Goal: Book appointment/travel/reservation

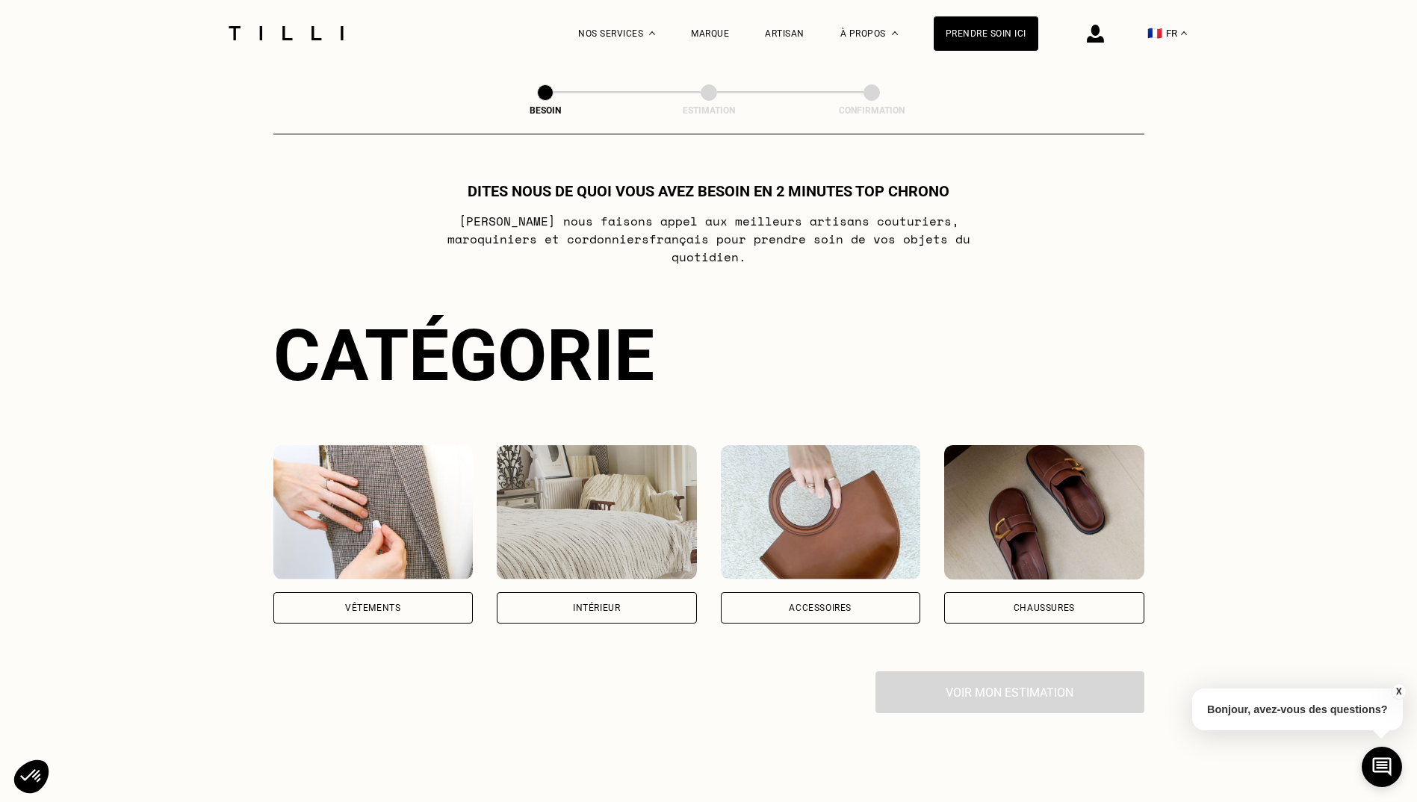
click at [396, 523] on img at bounding box center [373, 512] width 200 height 134
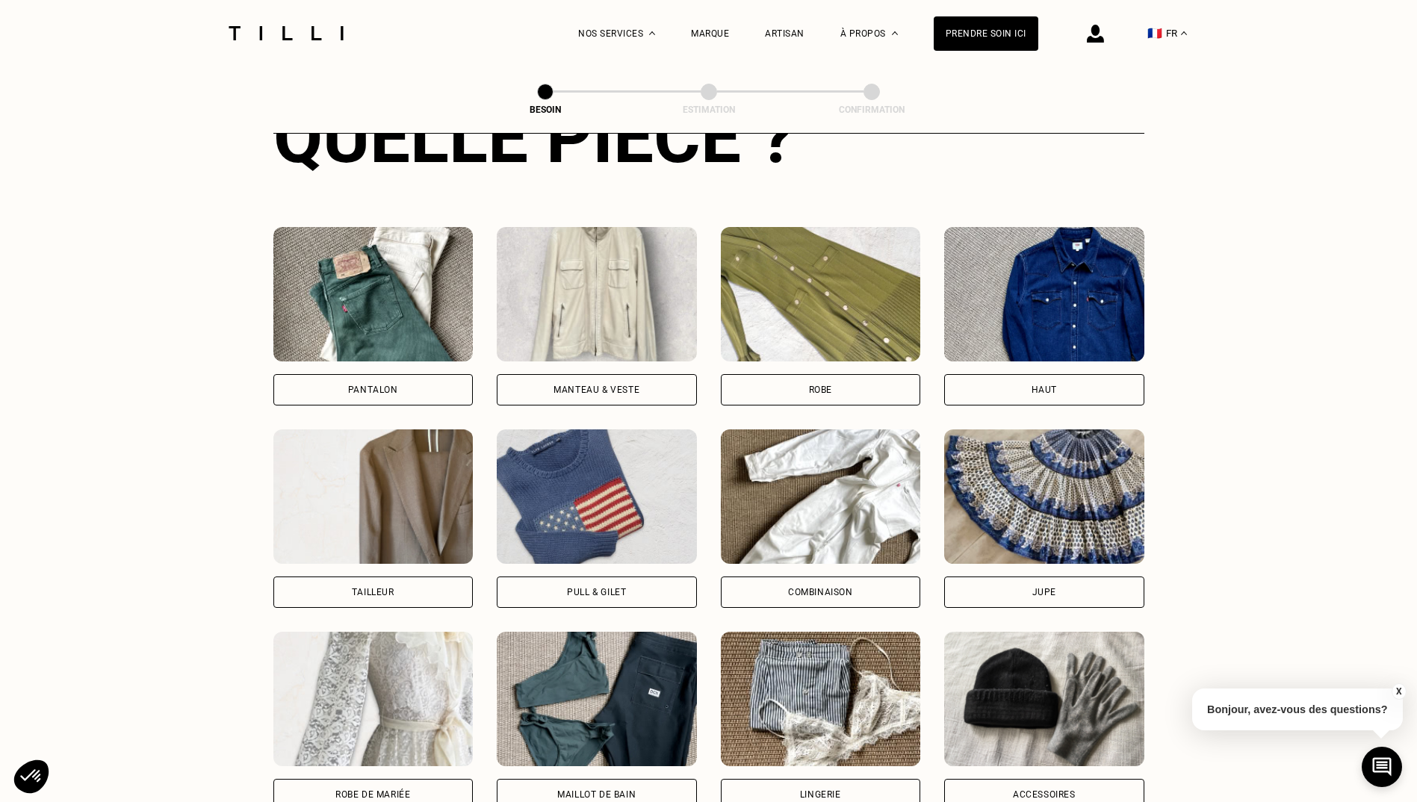
scroll to position [625, 0]
click at [567, 472] on img at bounding box center [597, 496] width 200 height 134
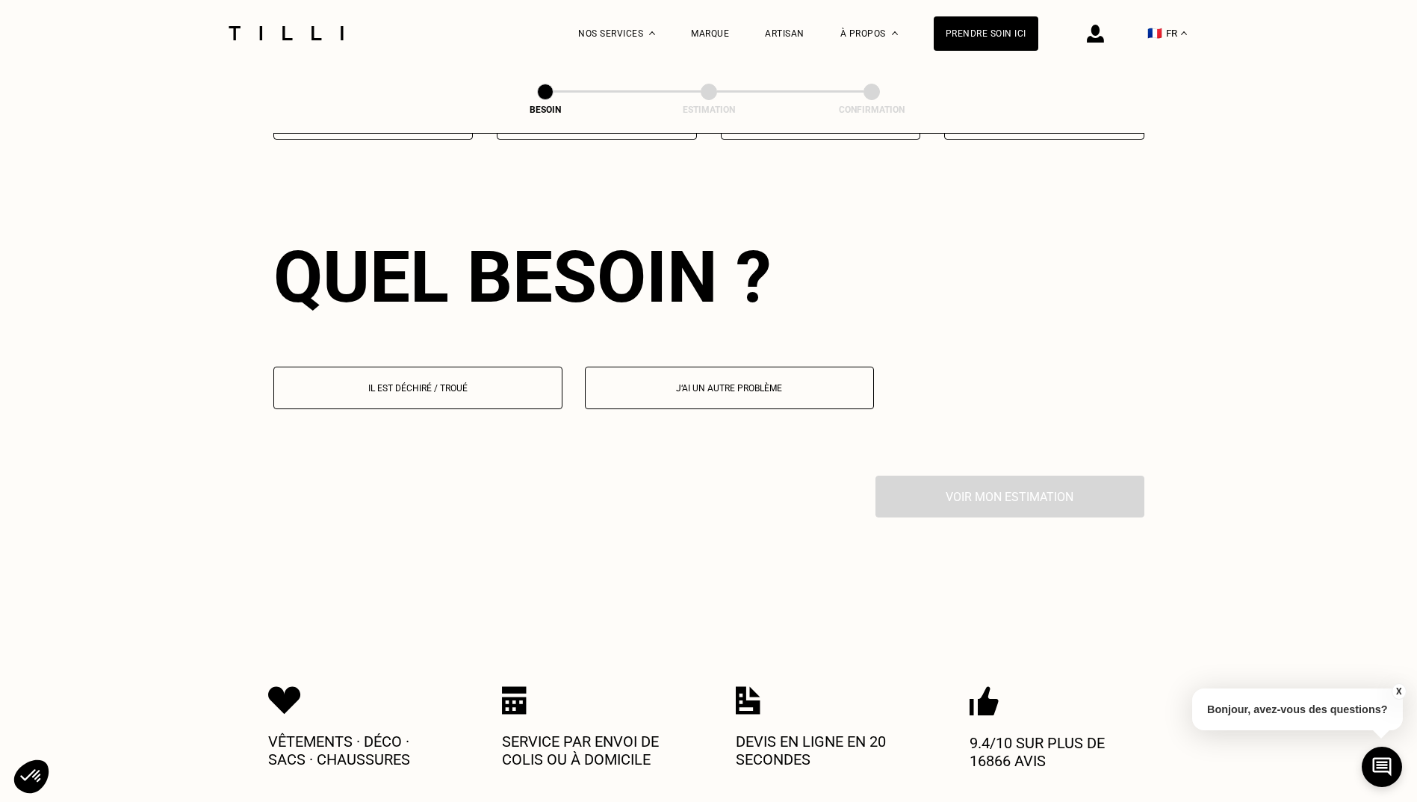
scroll to position [1302, 0]
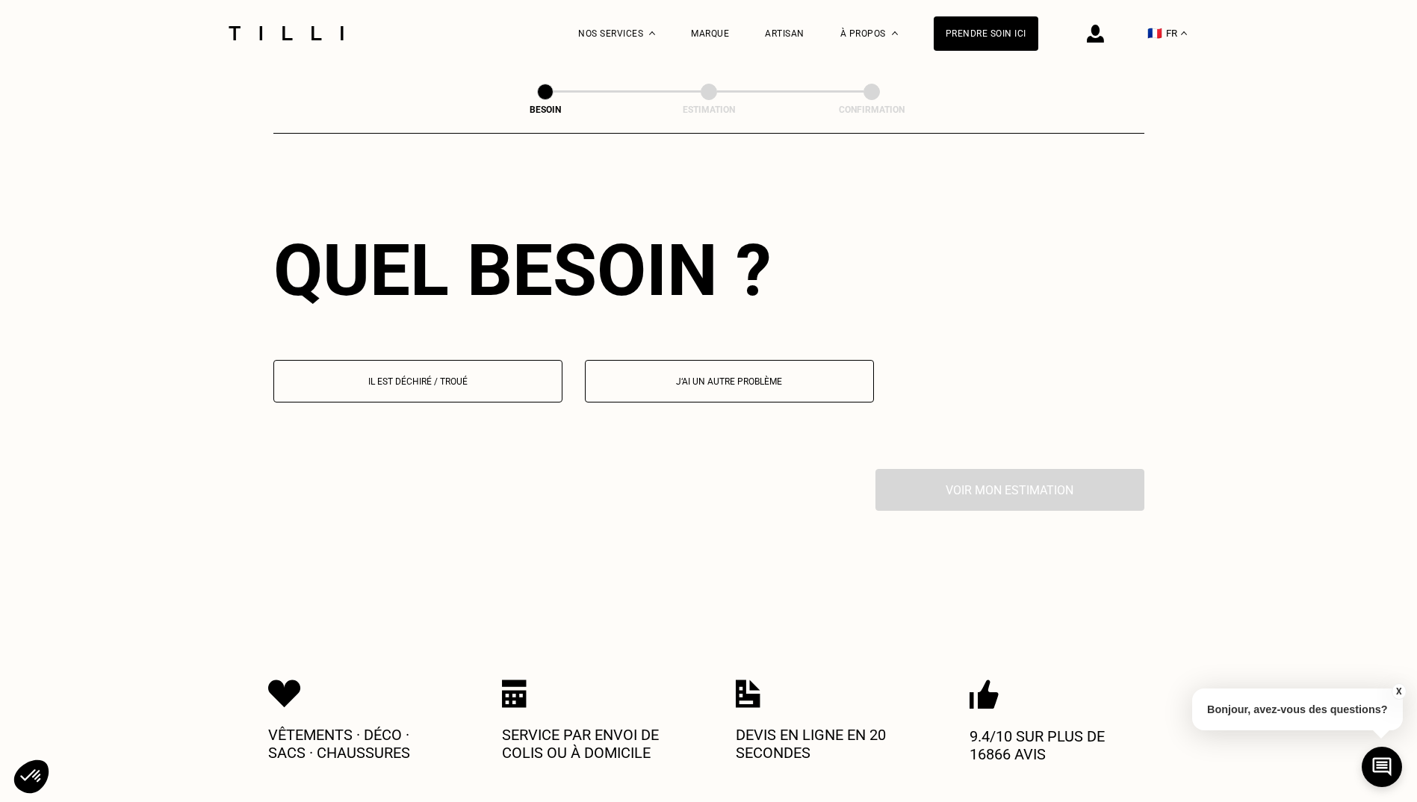
click at [473, 380] on button "Il est déchiré / troué" at bounding box center [417, 381] width 289 height 43
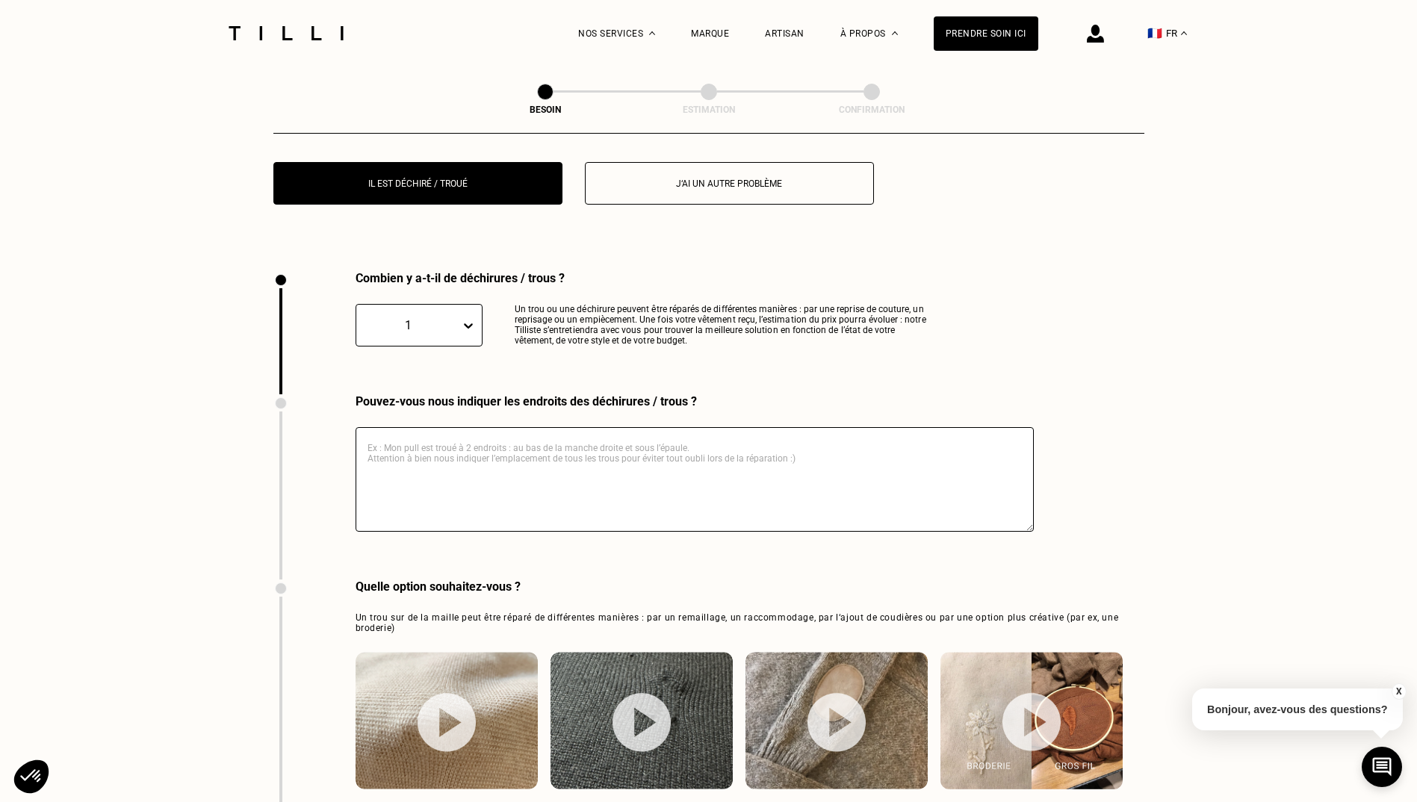
scroll to position [1592, 0]
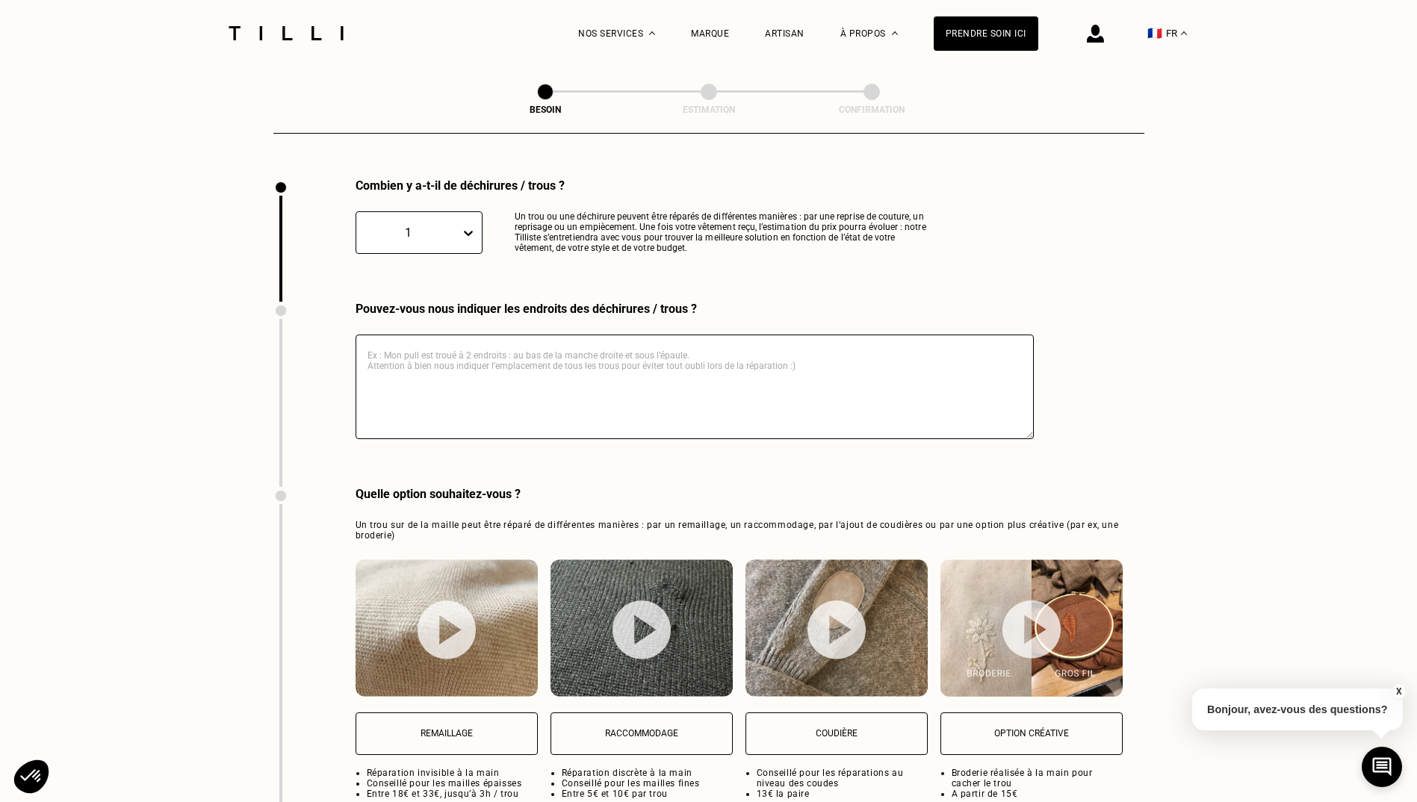
click at [465, 232] on div at bounding box center [471, 233] width 21 height 27
click at [411, 292] on div "2" at bounding box center [419, 305] width 127 height 28
click at [533, 374] on textarea at bounding box center [695, 387] width 678 height 105
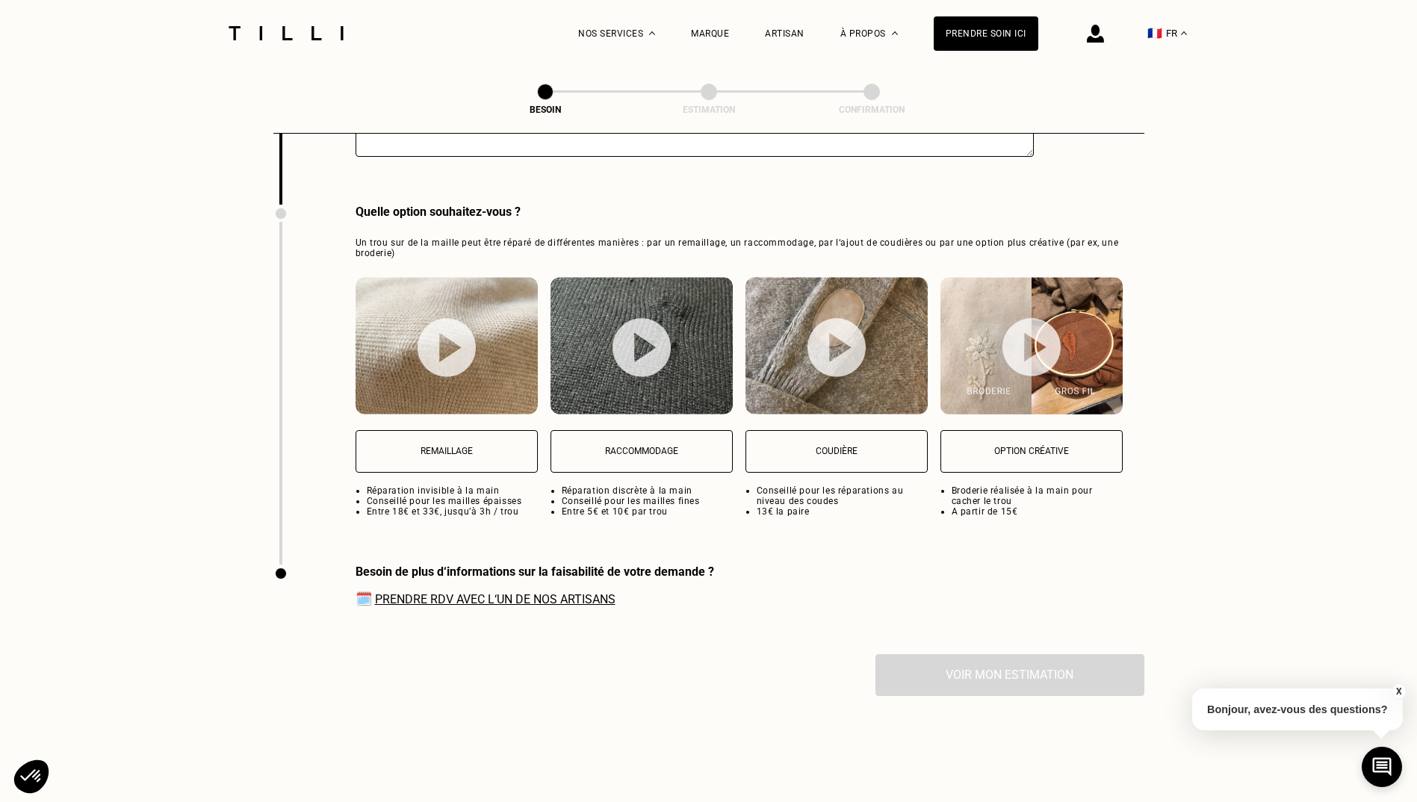
scroll to position [1875, 0]
type textarea "sur les coudes"
click at [855, 451] on button "Coudière" at bounding box center [837, 451] width 182 height 43
select select "FR"
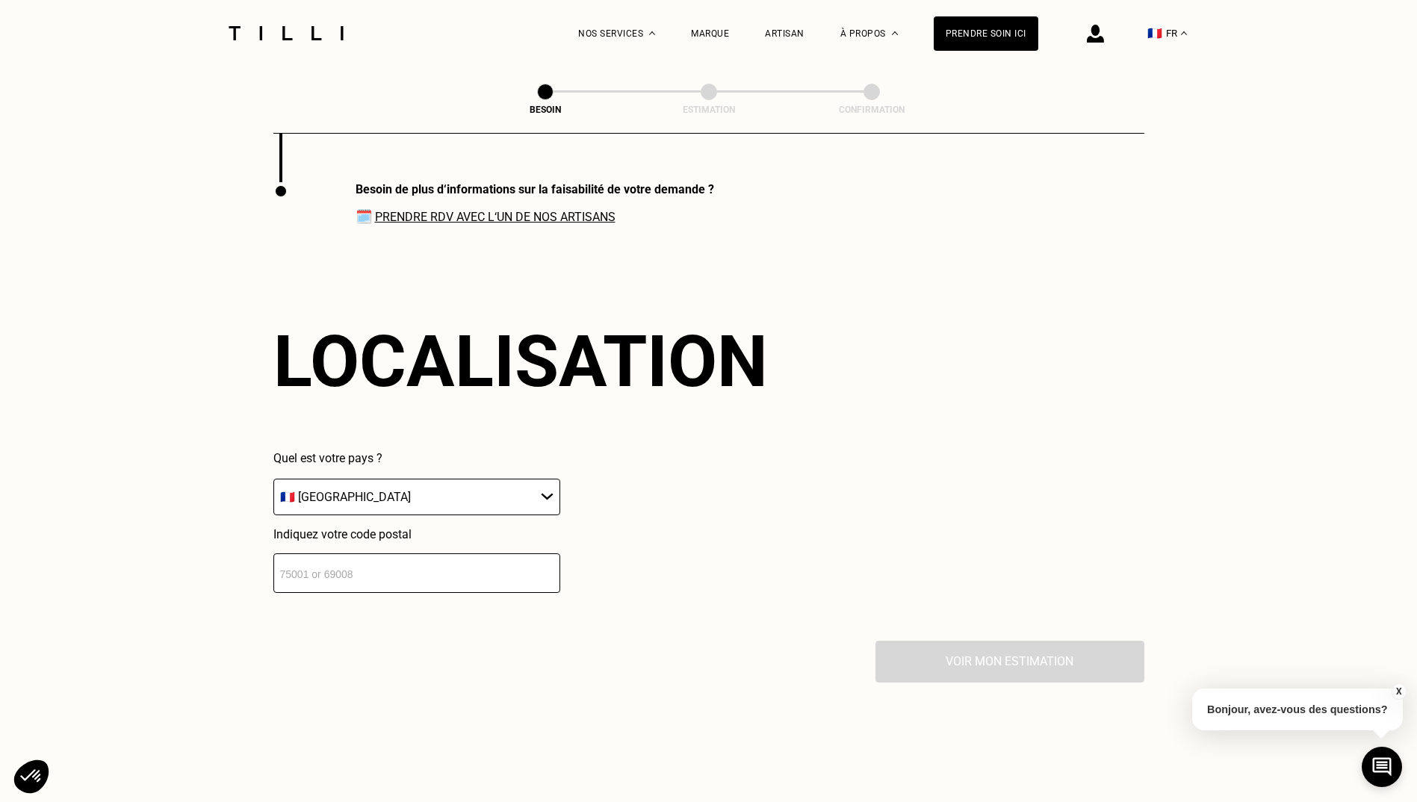
scroll to position [2262, 0]
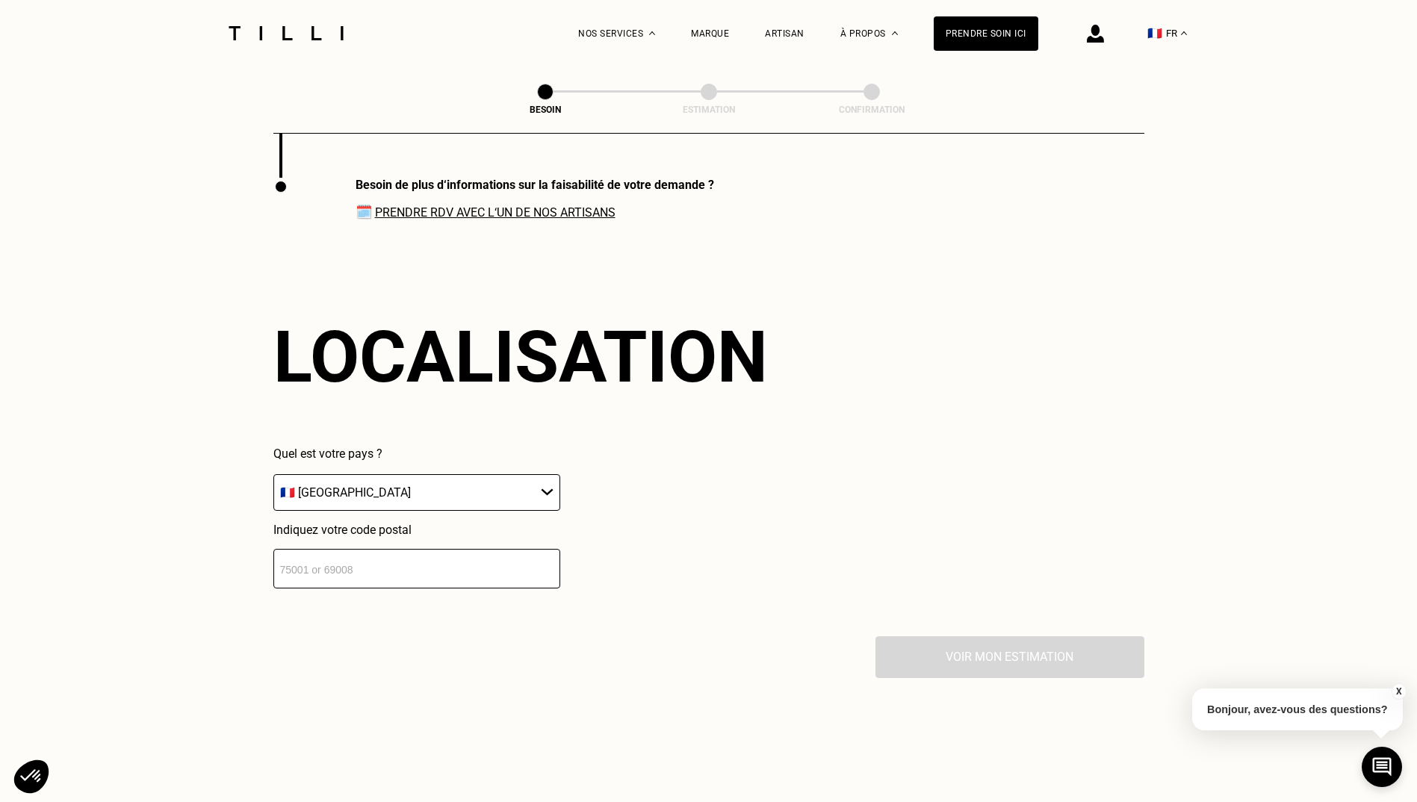
click at [411, 574] on input "number" at bounding box center [416, 569] width 287 height 40
type input "75015"
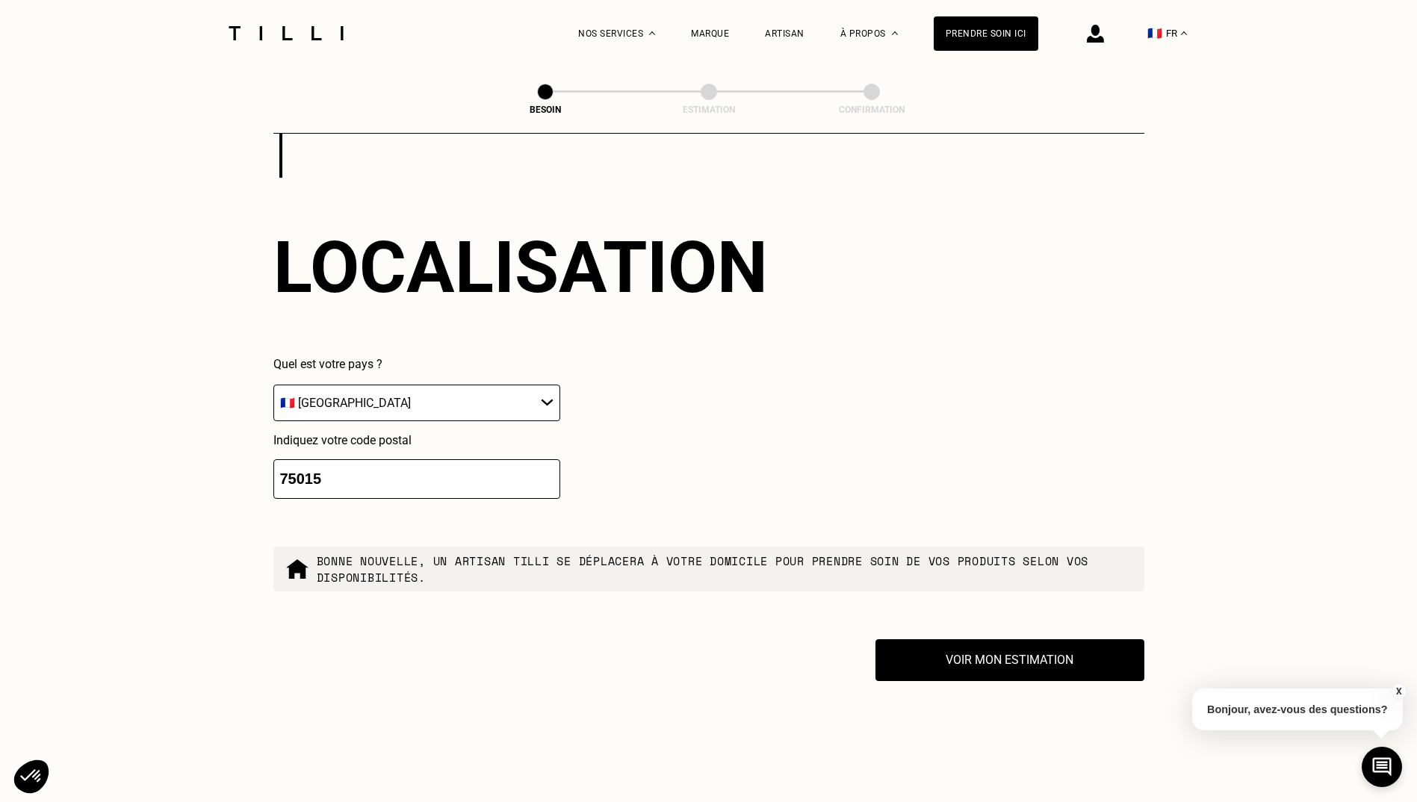
scroll to position [2434, 0]
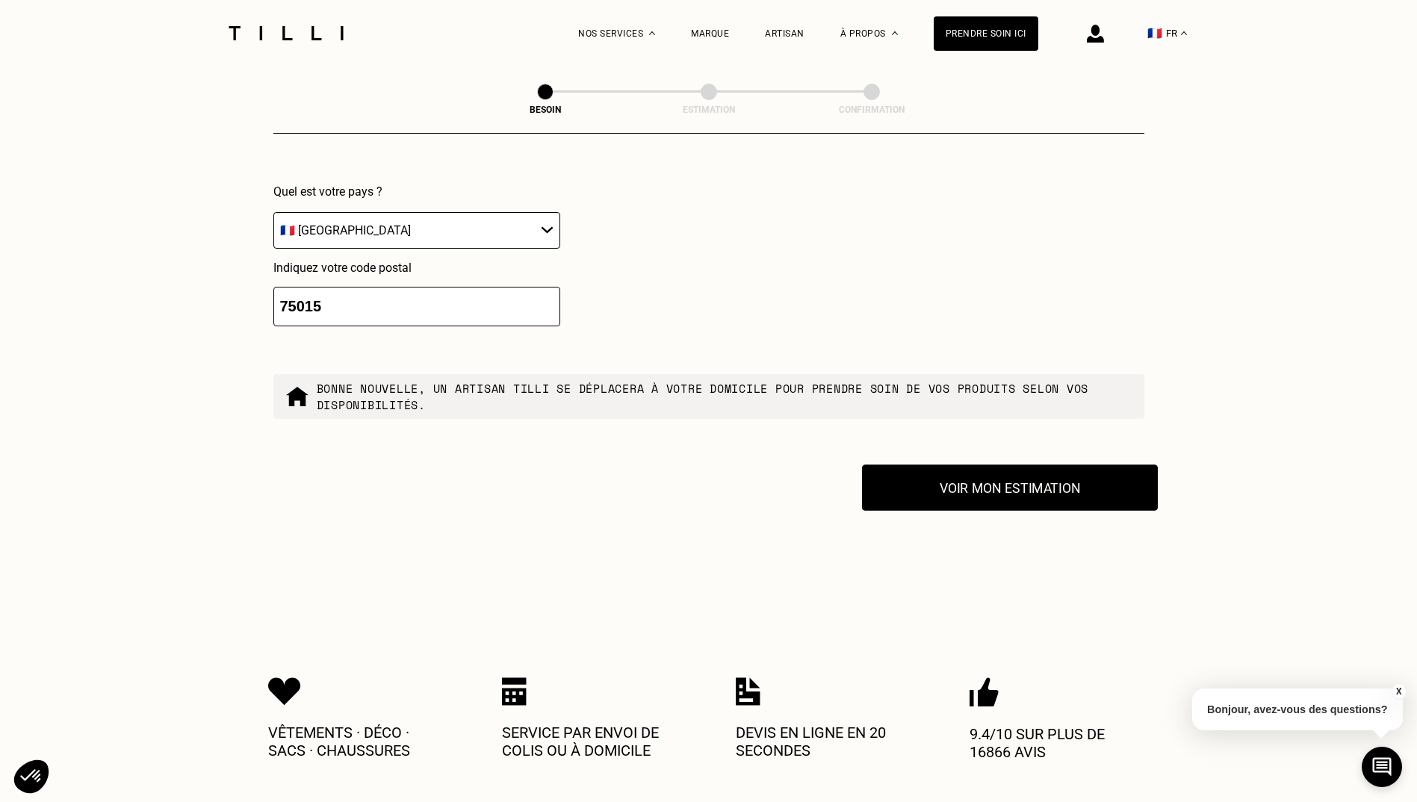
click at [969, 490] on button "Voir mon estimation" at bounding box center [1010, 488] width 296 height 46
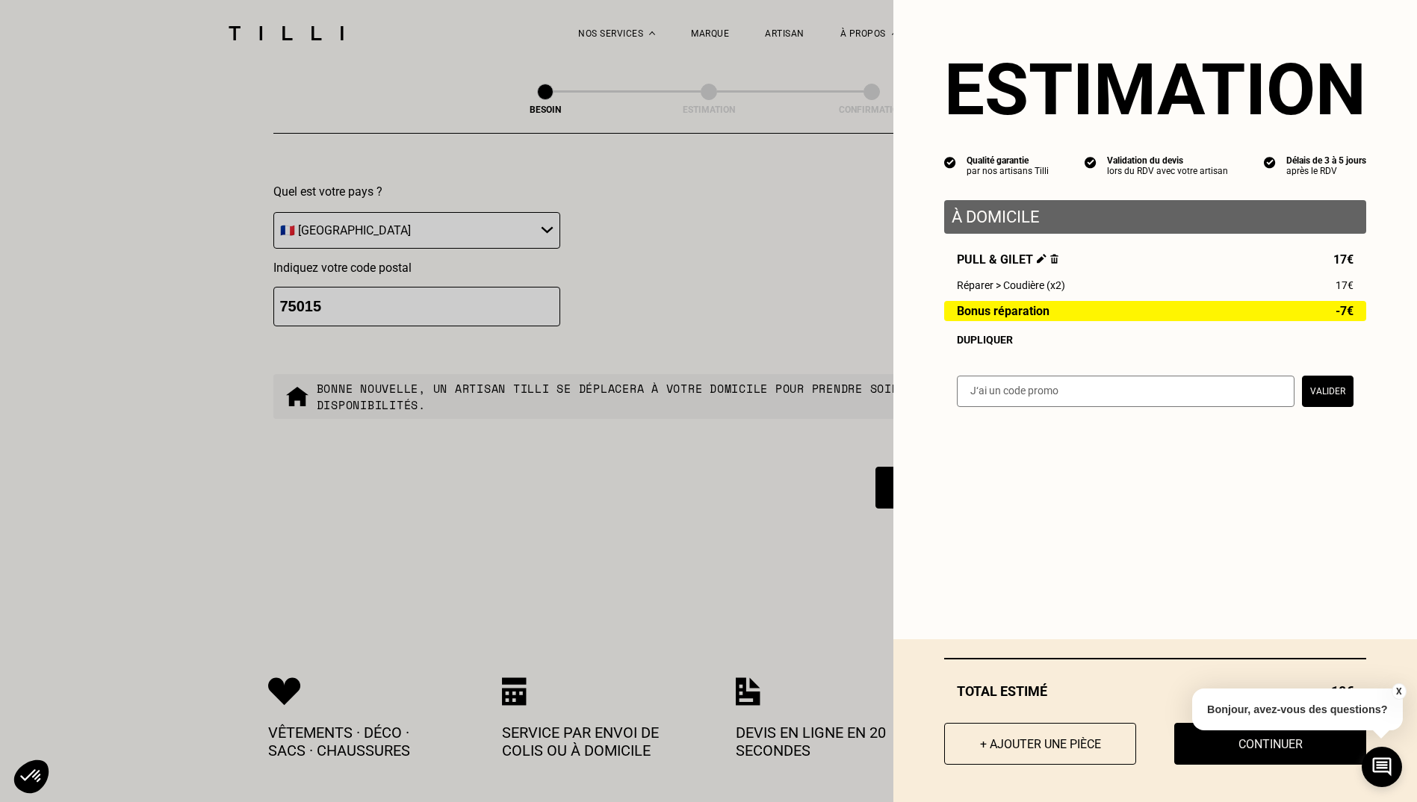
click at [1401, 689] on button "X" at bounding box center [1398, 692] width 15 height 16
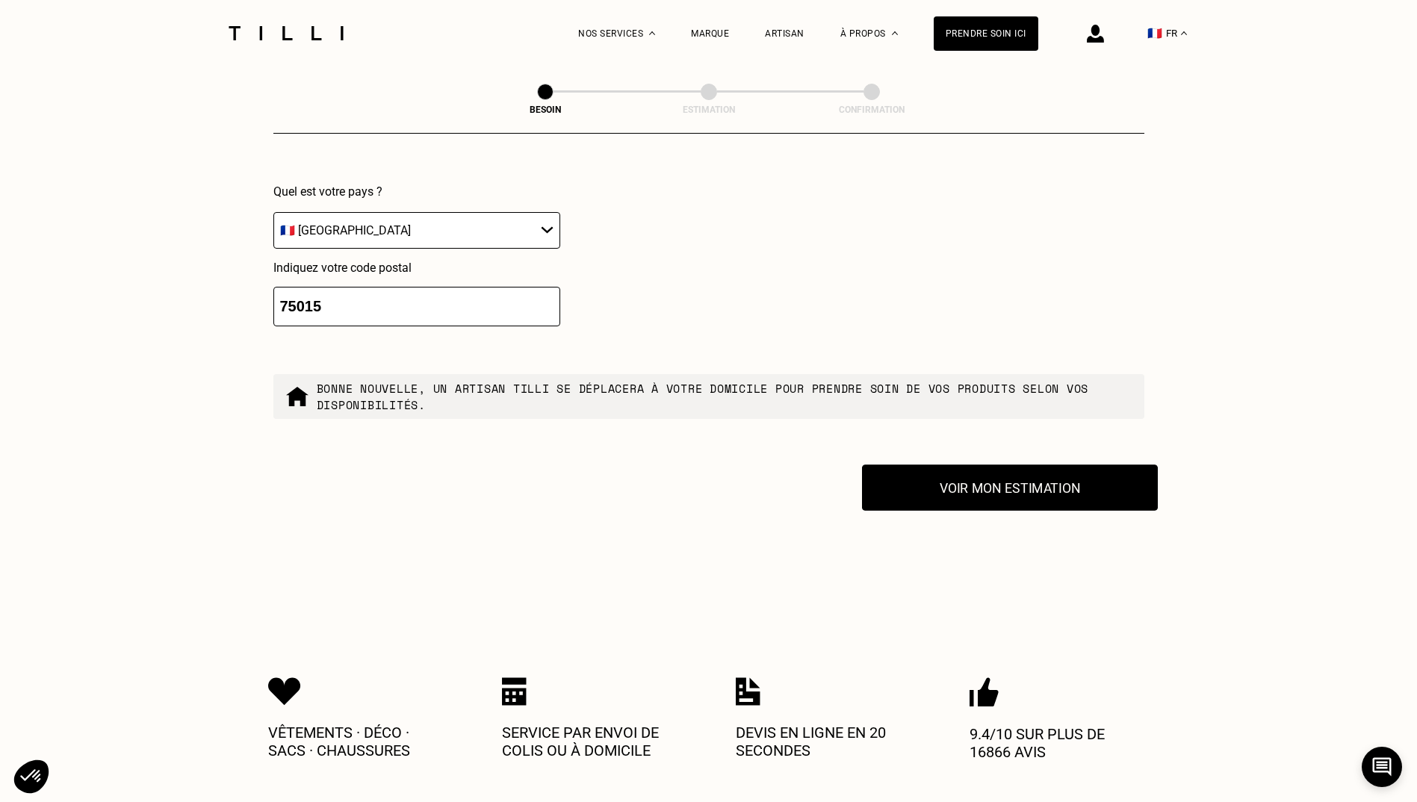
click at [1071, 486] on button "Voir mon estimation" at bounding box center [1010, 488] width 296 height 46
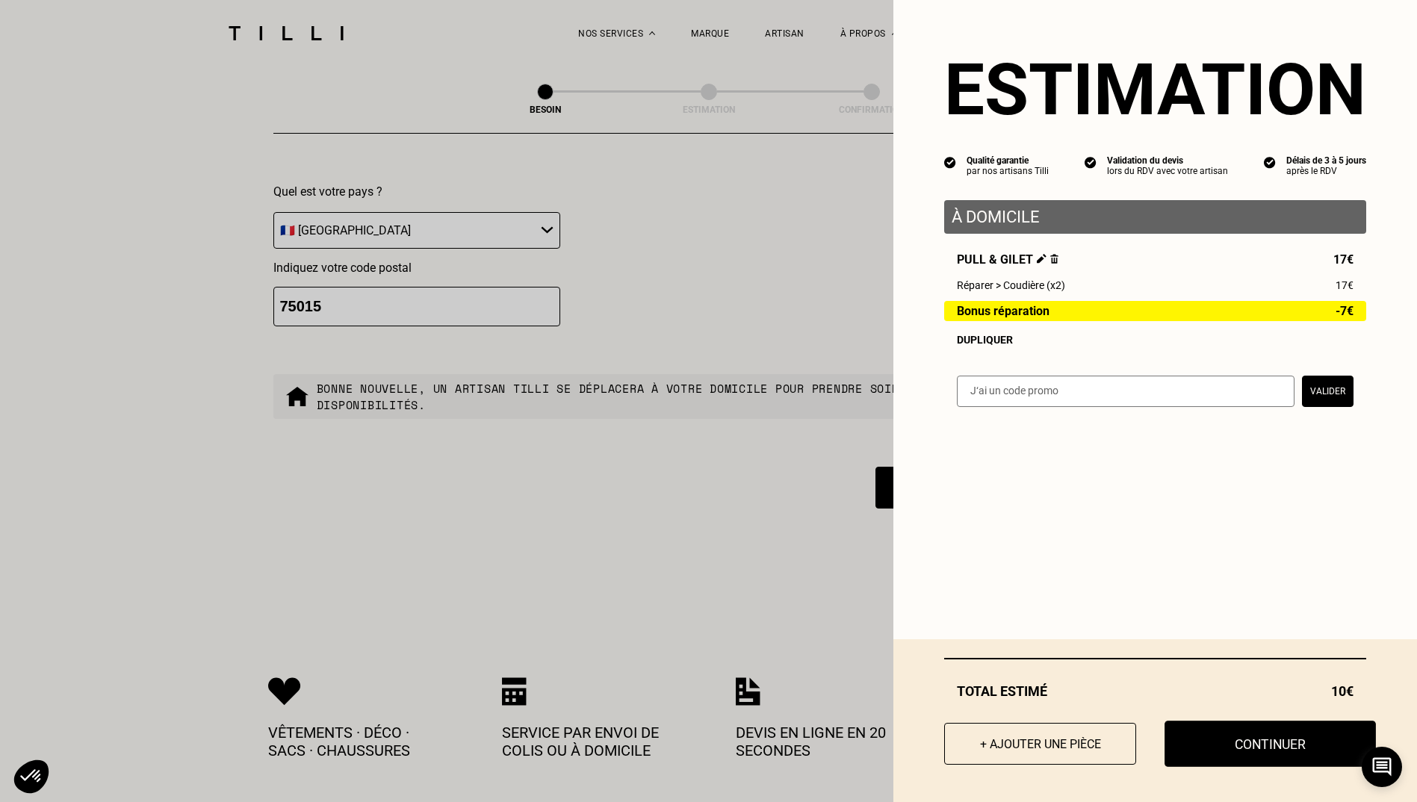
click at [1265, 743] on button "Continuer" at bounding box center [1270, 744] width 211 height 46
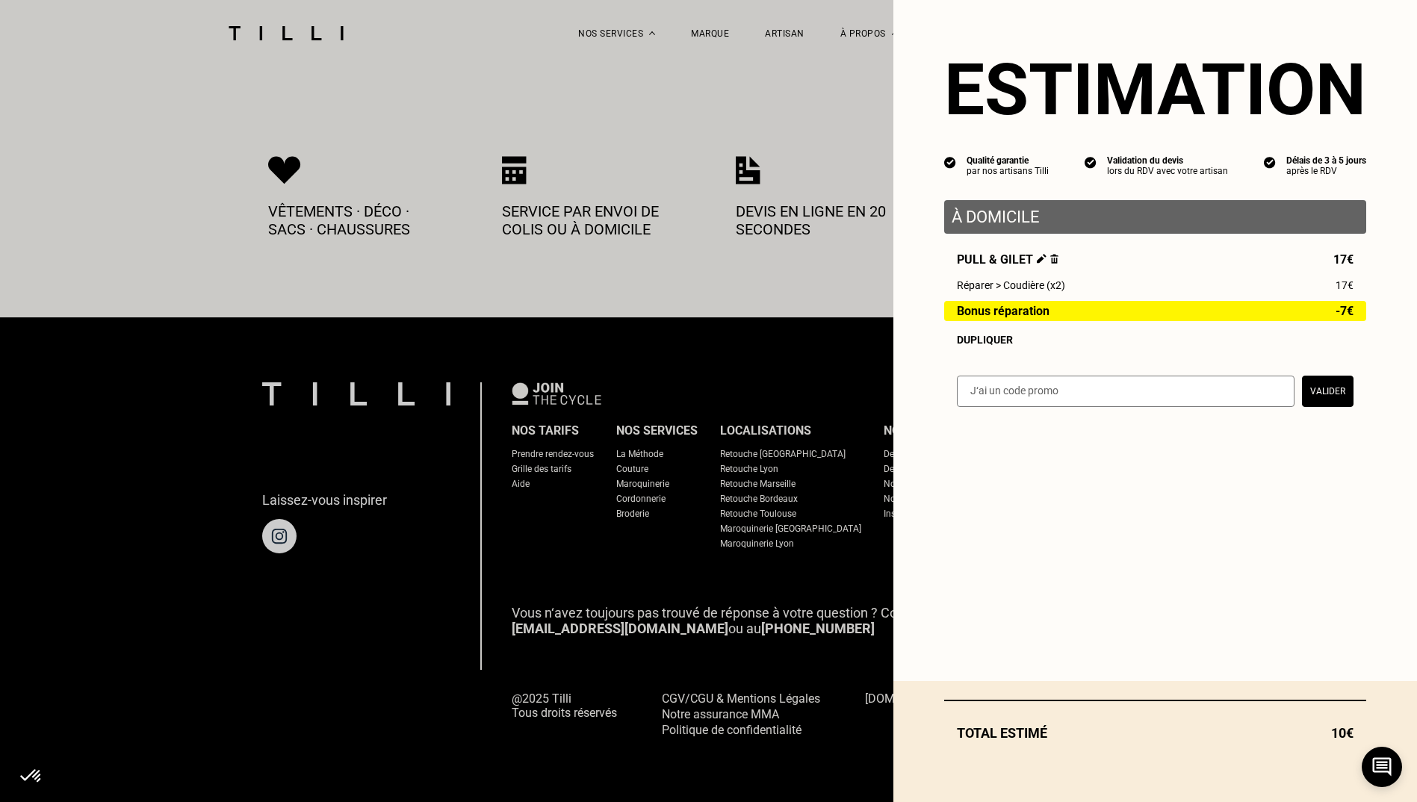
scroll to position [711, 0]
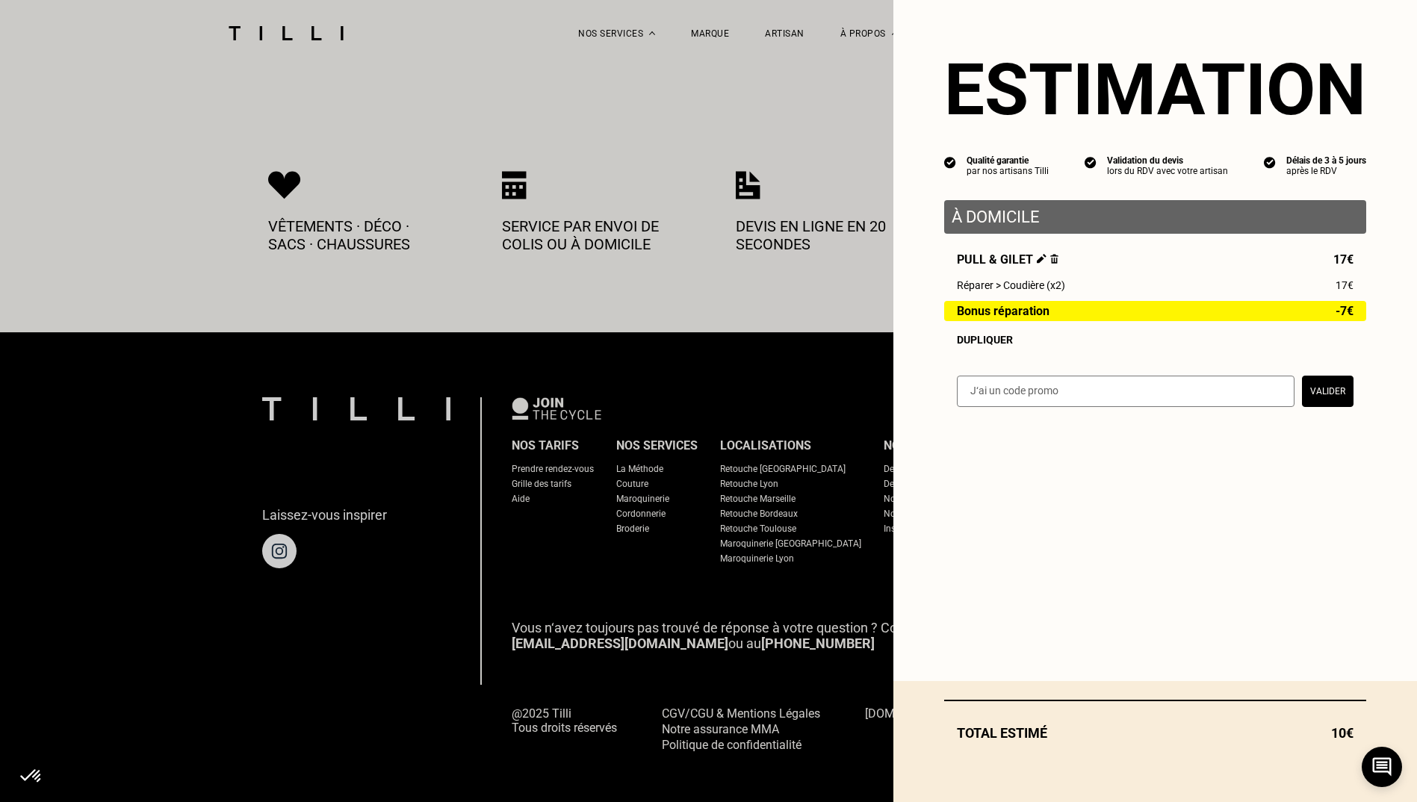
select select "FR"
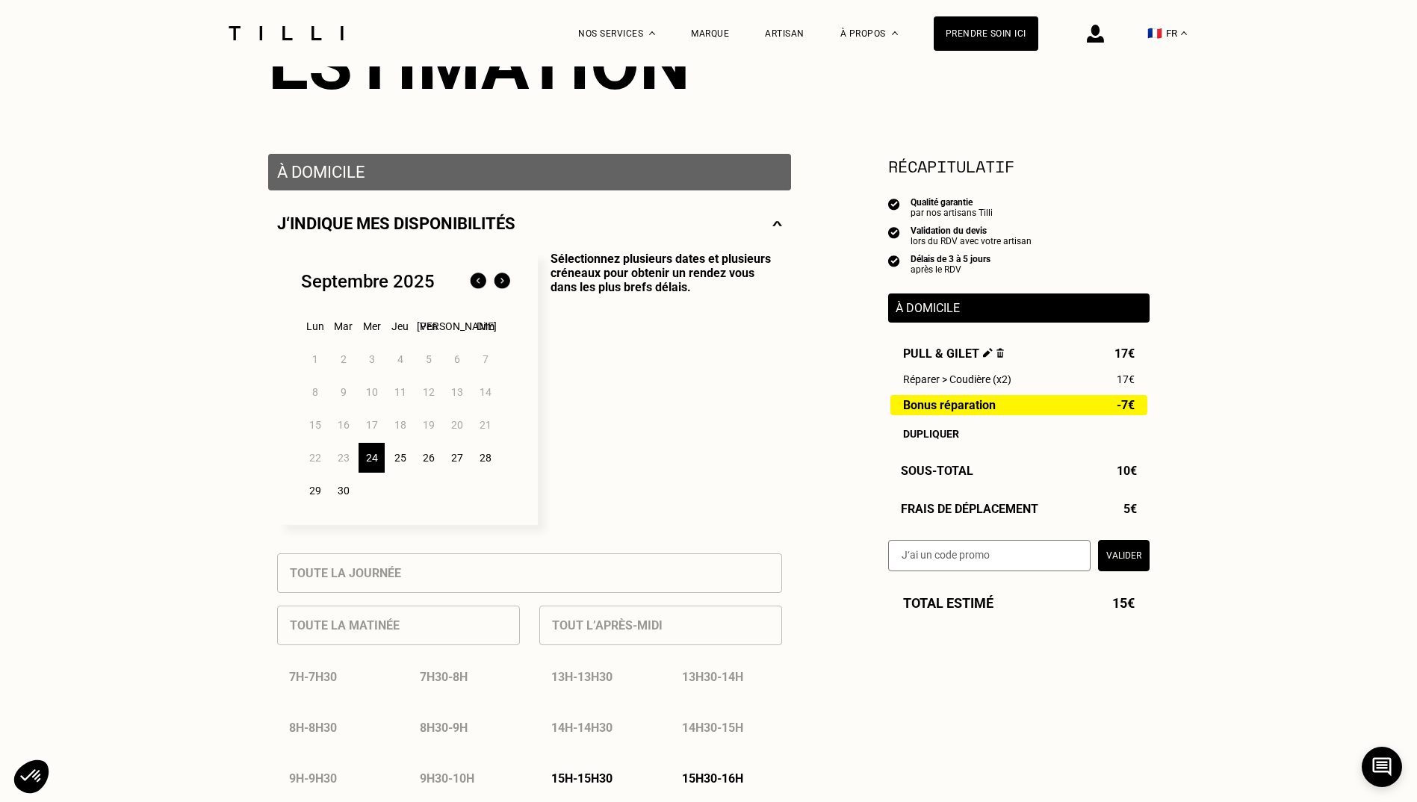
scroll to position [208, 0]
click at [368, 461] on div "24" at bounding box center [372, 457] width 26 height 30
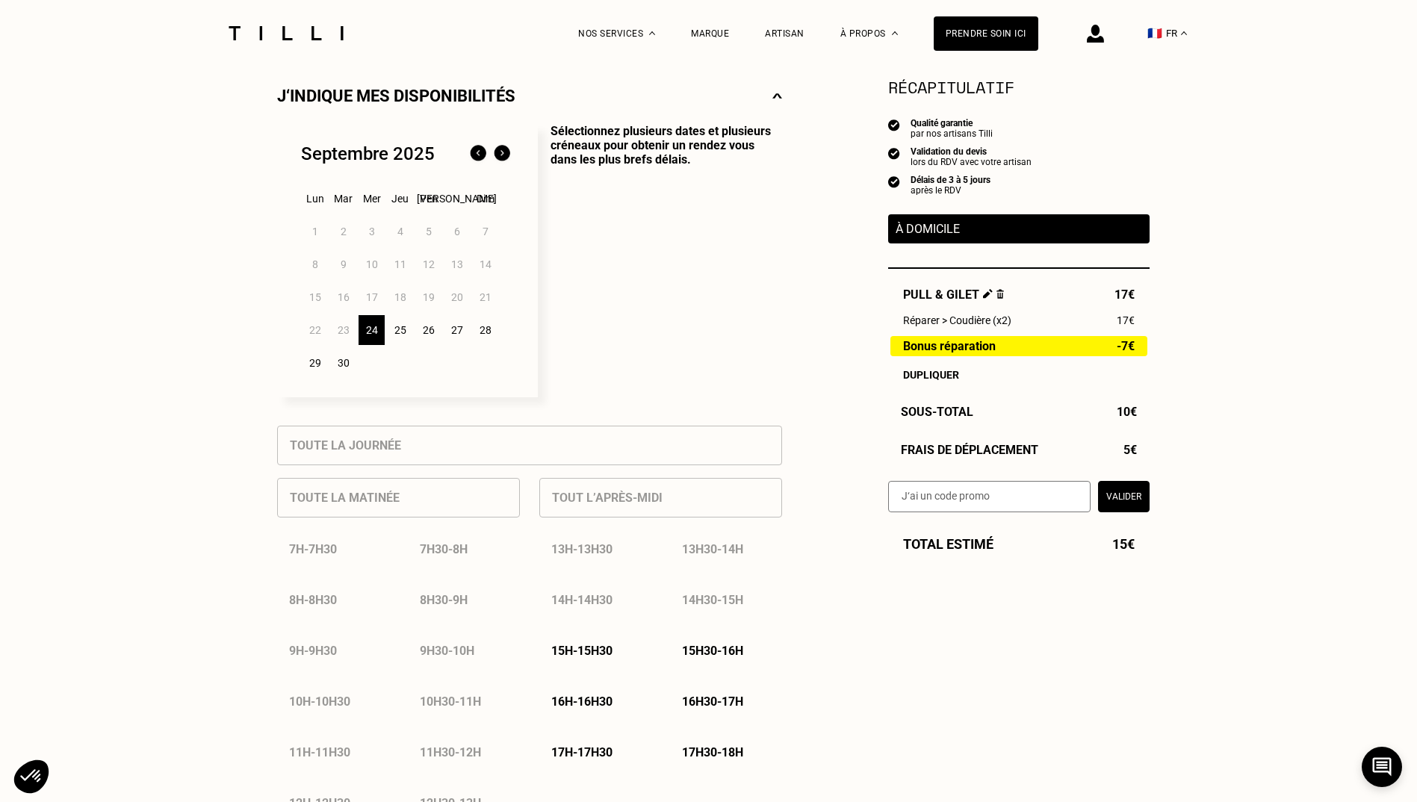
scroll to position [337, 0]
click at [592, 657] on p "15h - 15h30" at bounding box center [581, 650] width 61 height 14
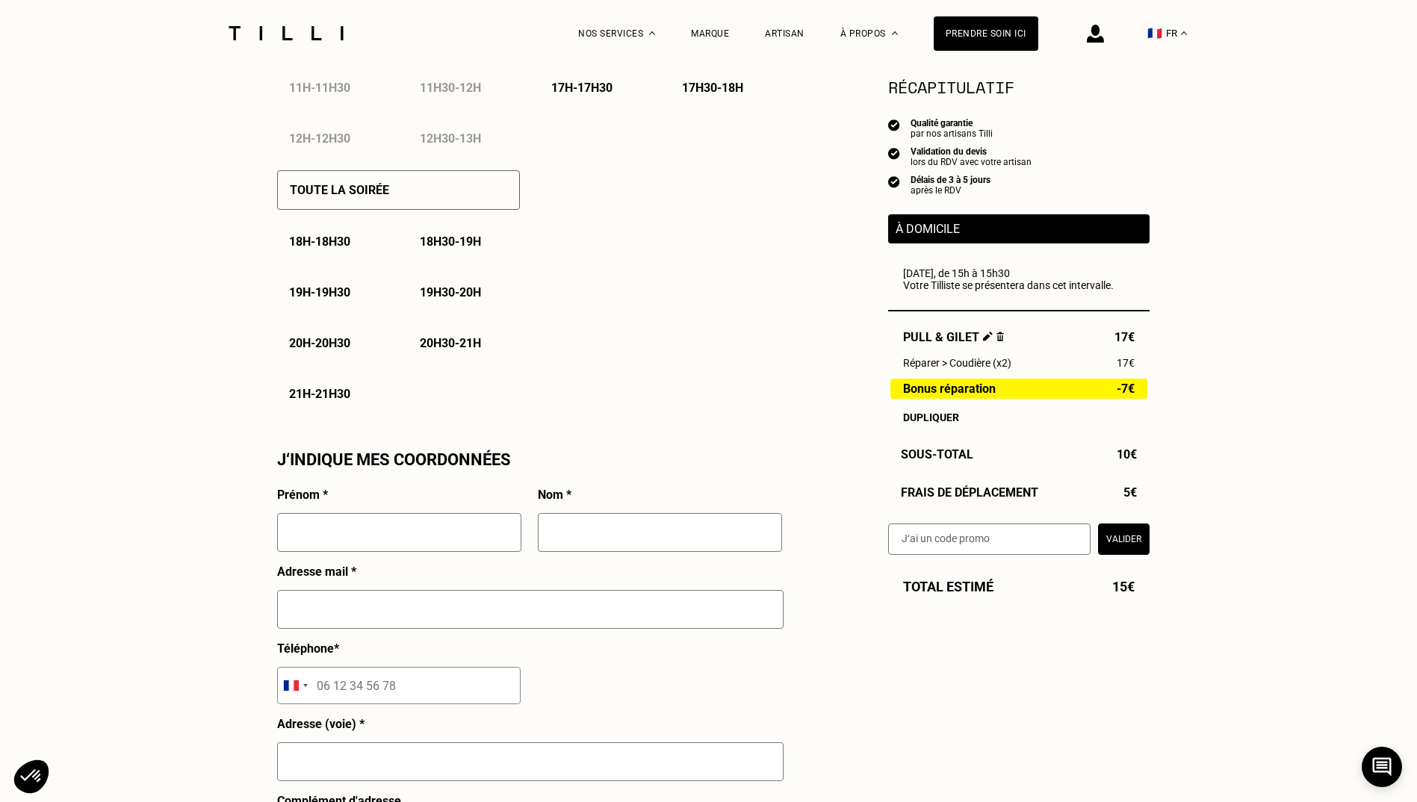
scroll to position [1001, 0]
click at [322, 247] on p "18h - 18h30" at bounding box center [319, 241] width 61 height 14
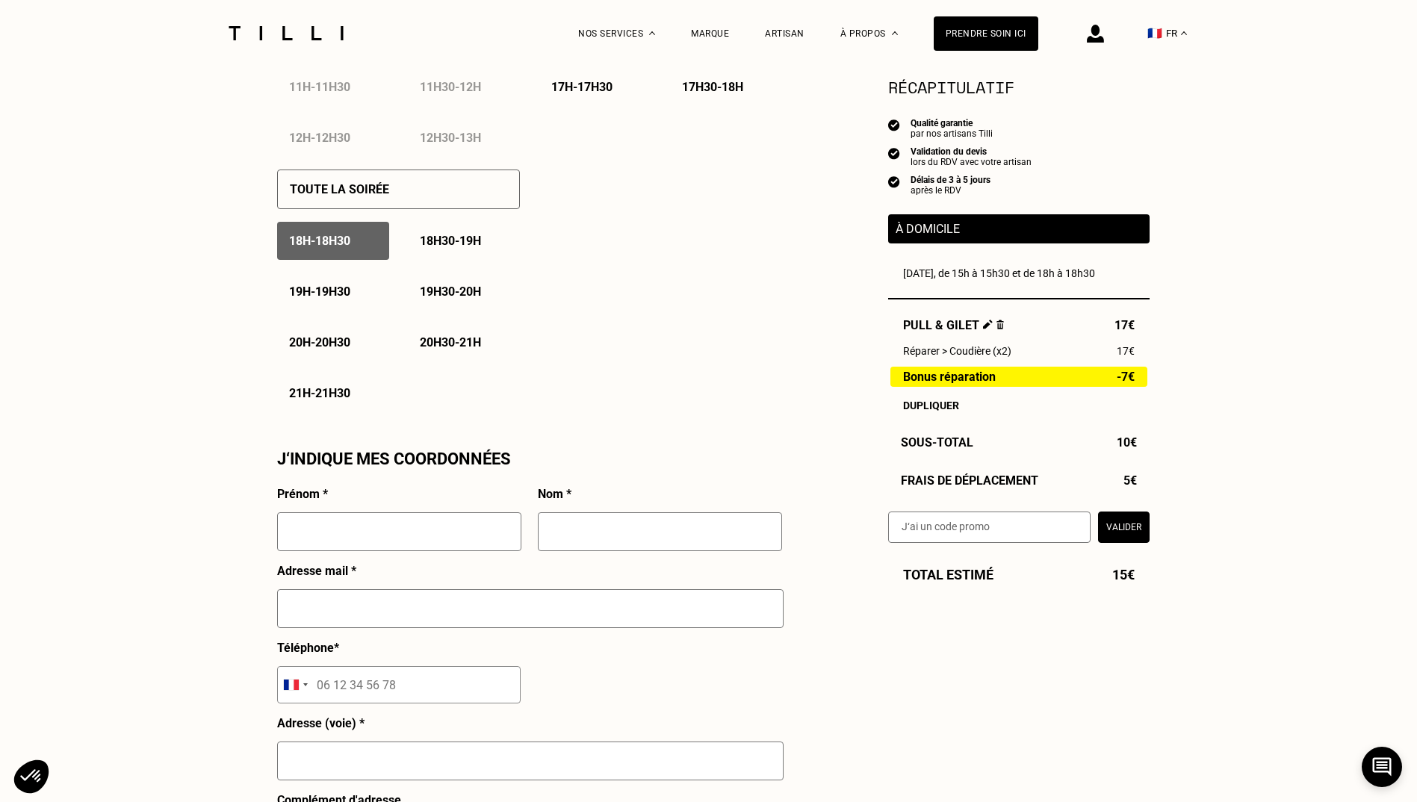
click at [332, 287] on div "19h - 19h30" at bounding box center [333, 292] width 112 height 38
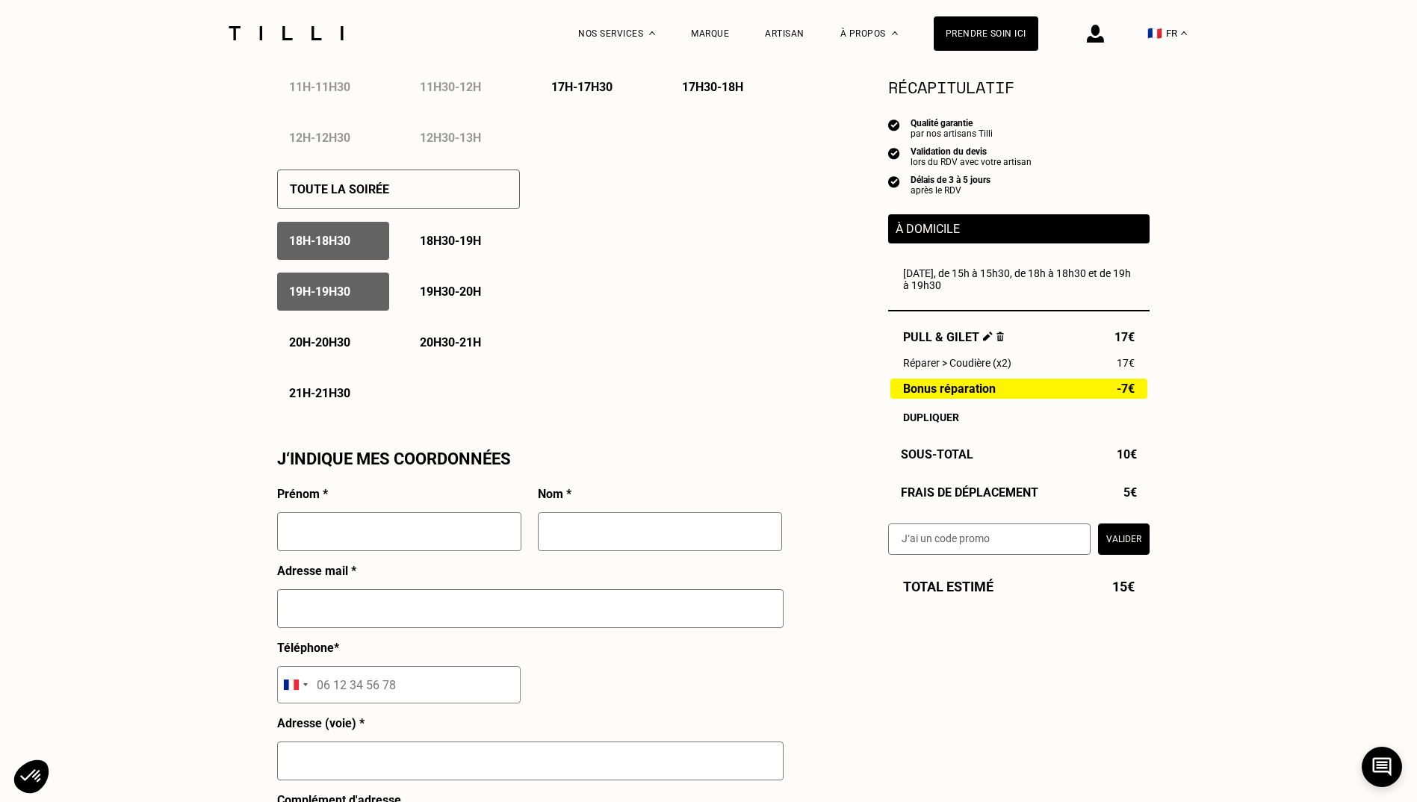
click at [332, 333] on div "20h - 20h30" at bounding box center [333, 343] width 112 height 38
click at [332, 248] on p "18h - 18h30" at bounding box center [319, 241] width 61 height 14
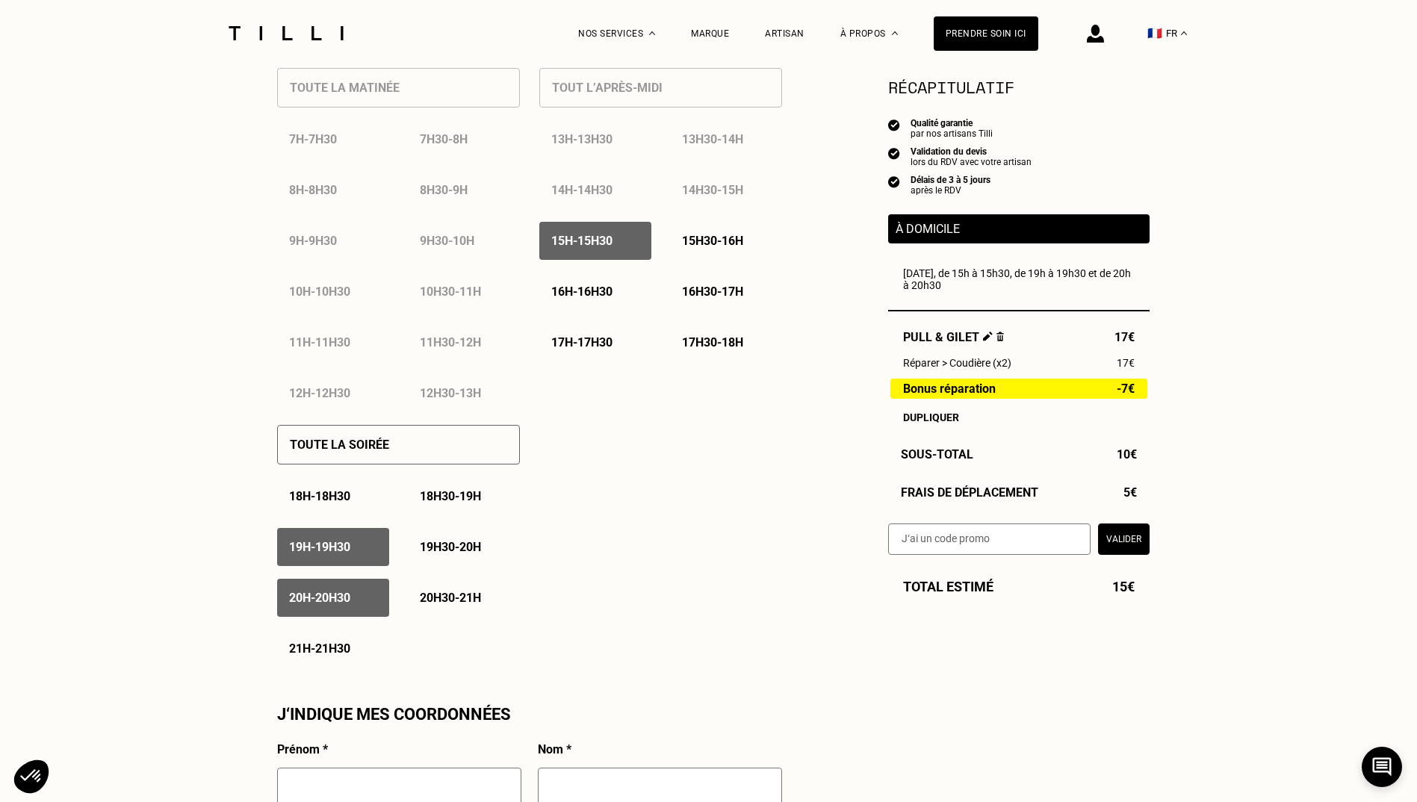
scroll to position [748, 0]
click at [616, 251] on div "15h - 15h30" at bounding box center [595, 239] width 112 height 38
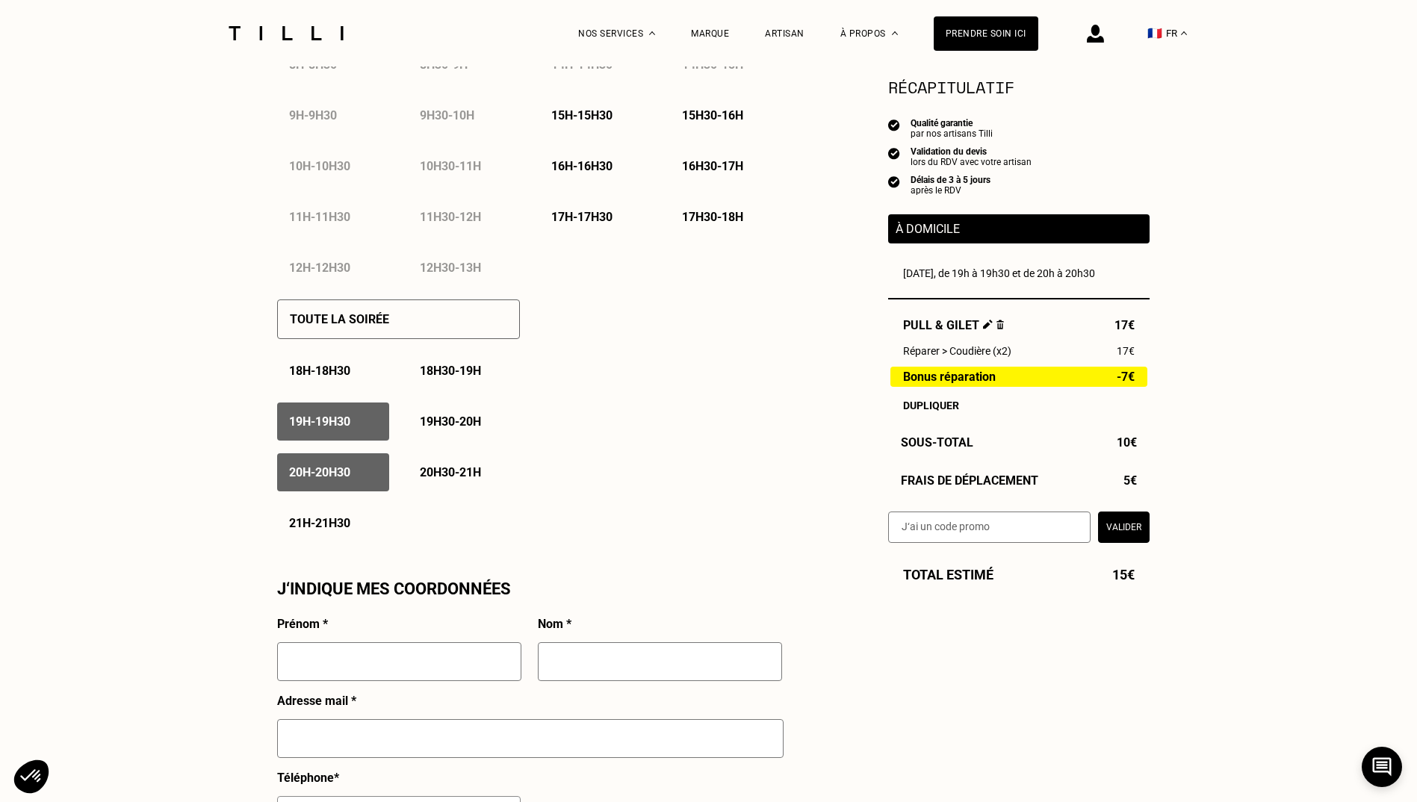
scroll to position [872, 0]
click at [318, 436] on div "19h - 19h30" at bounding box center [333, 421] width 112 height 38
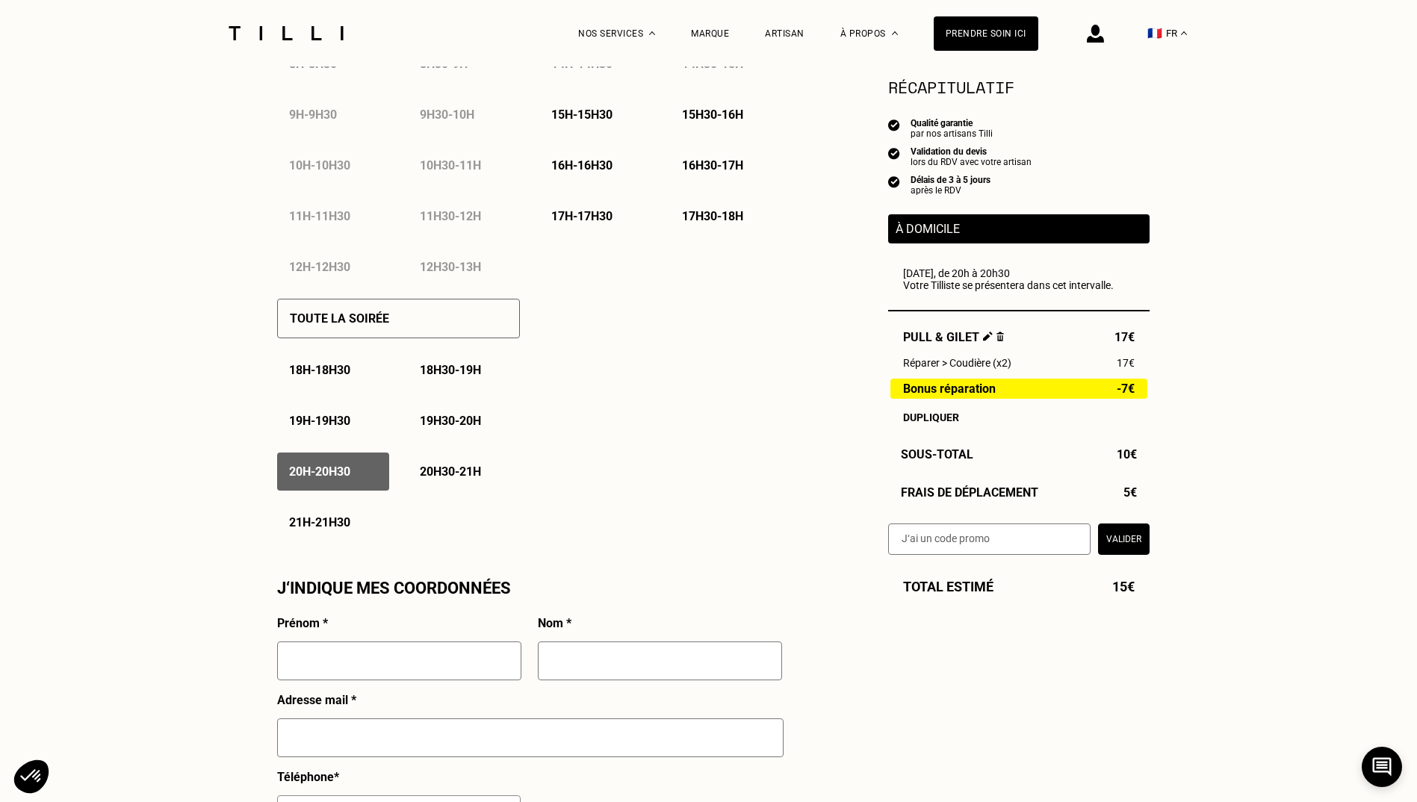
click at [326, 526] on p "21h - 21h30" at bounding box center [319, 523] width 61 height 14
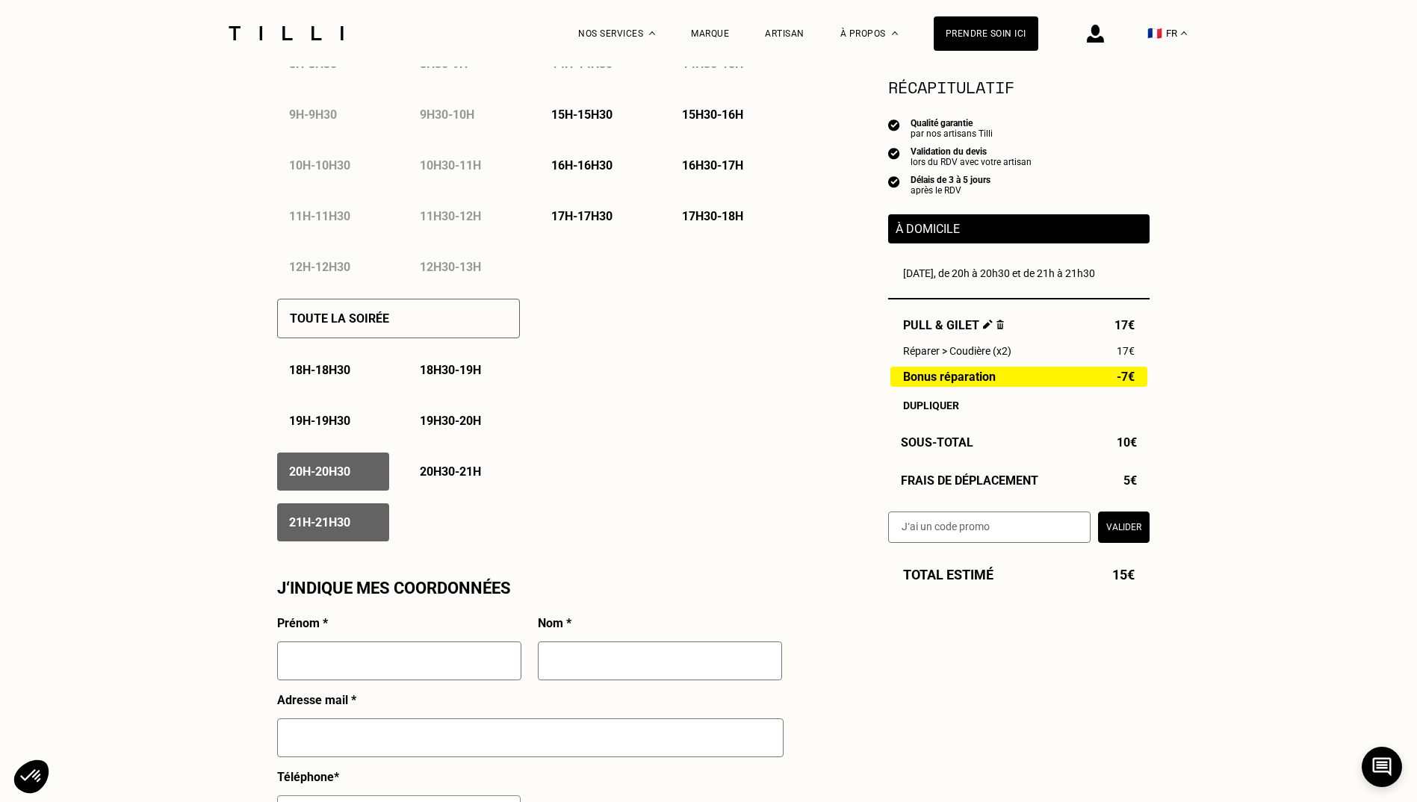
click at [448, 479] on p "20h30 - 21h" at bounding box center [450, 472] width 61 height 14
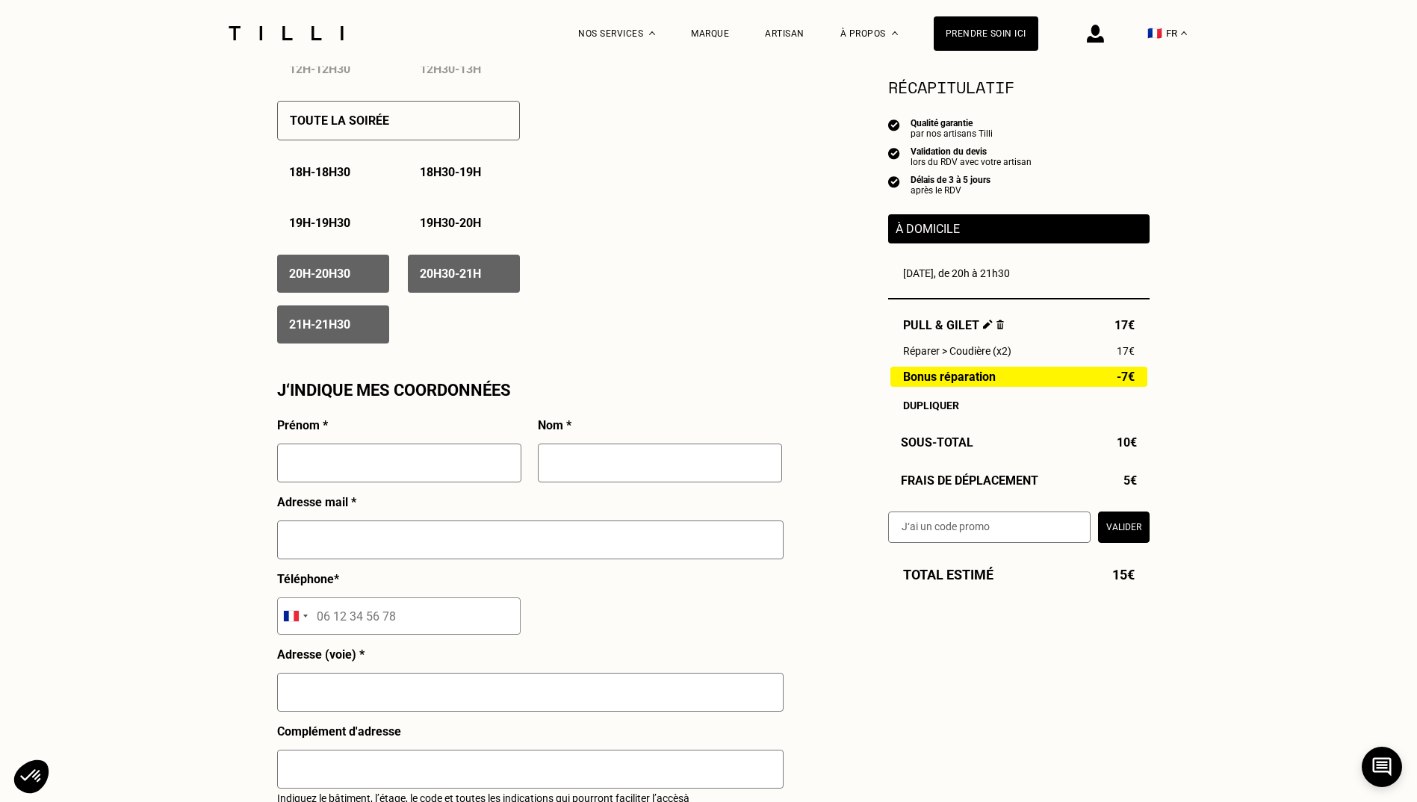
scroll to position [1071, 0]
click at [387, 470] on input "text" at bounding box center [399, 462] width 244 height 39
type input "[PERSON_NAME]"
type input "Geets"
type input "[EMAIL_ADDRESS][DOMAIN_NAME]"
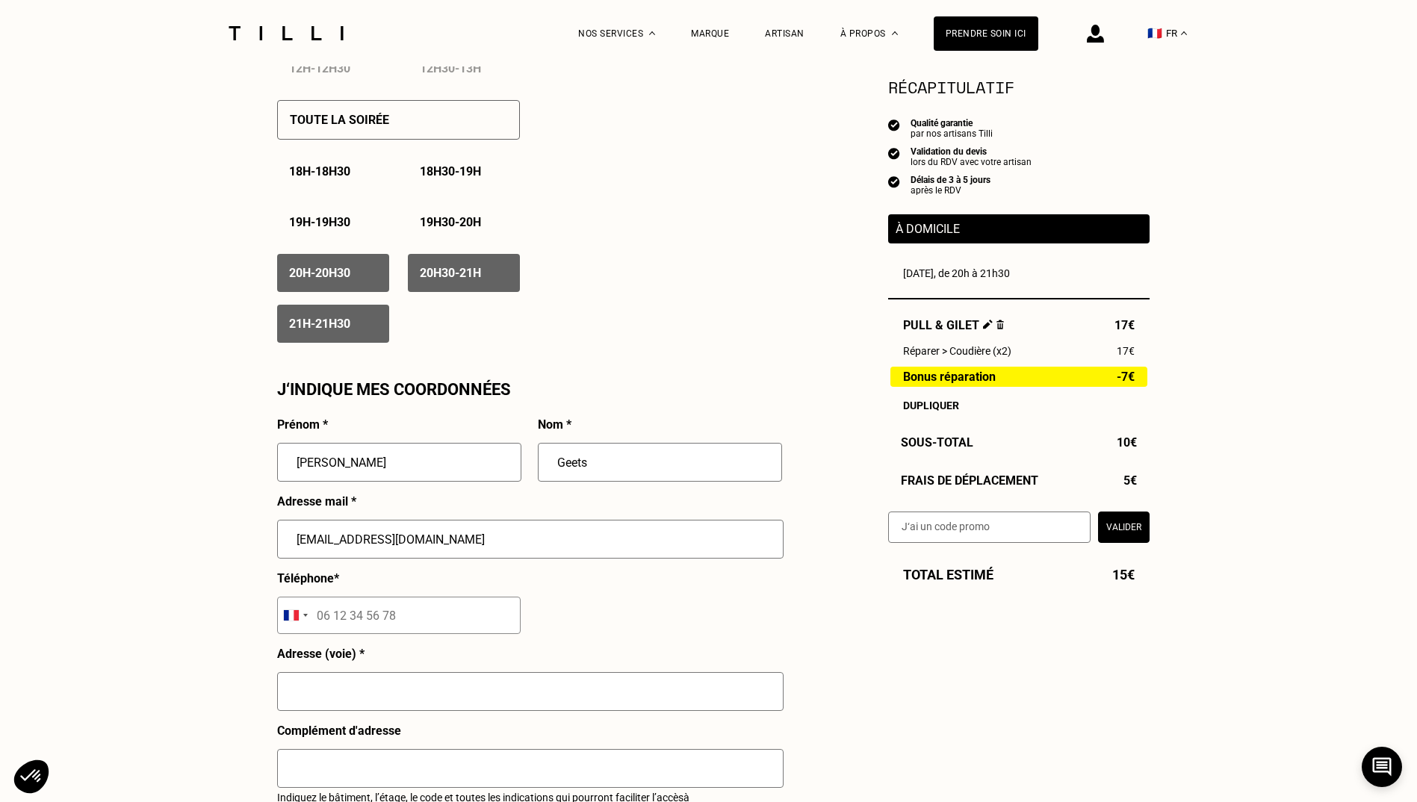
type input "[STREET_ADDRESS]"
type input "[GEOGRAPHIC_DATA]"
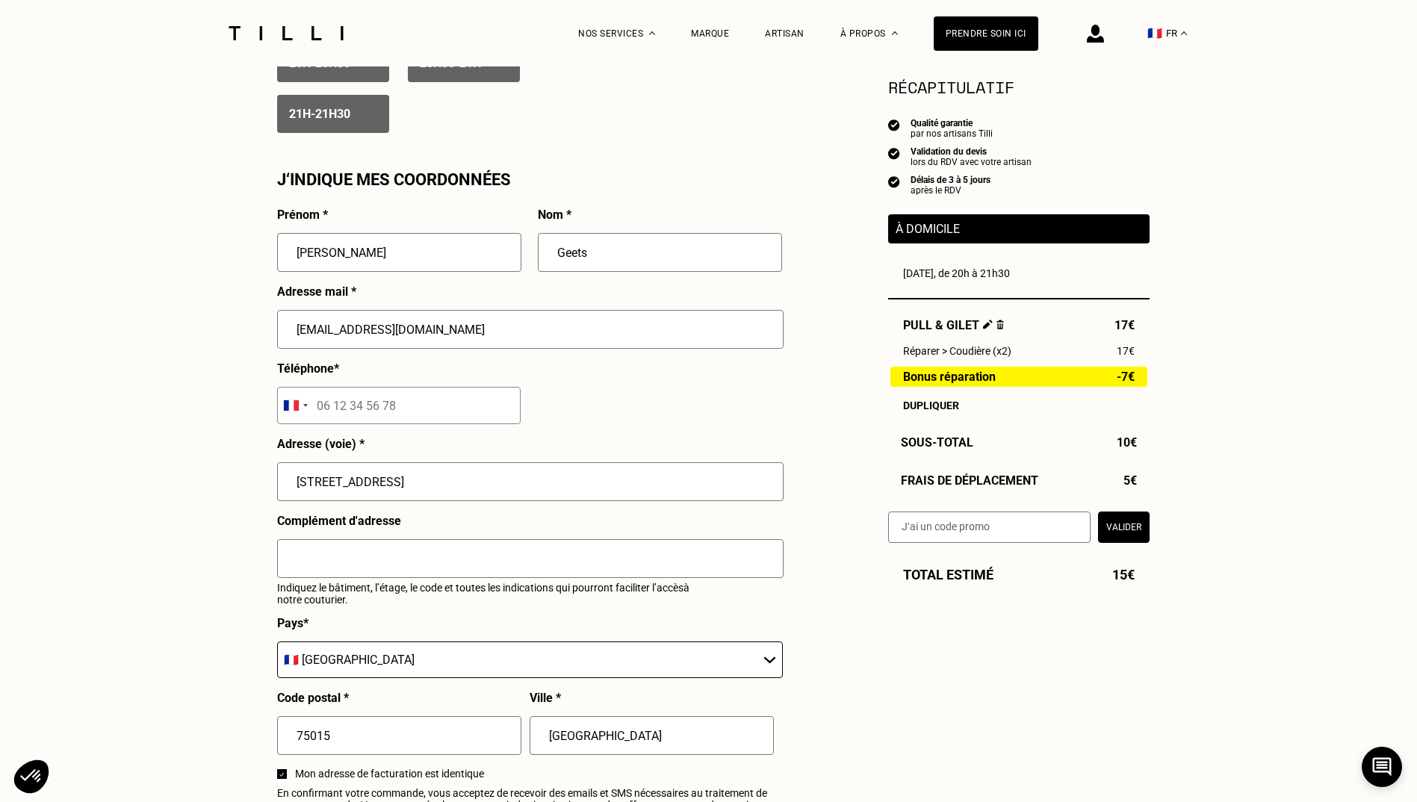
scroll to position [1281, 0]
click at [359, 406] on input "tel" at bounding box center [399, 404] width 244 height 37
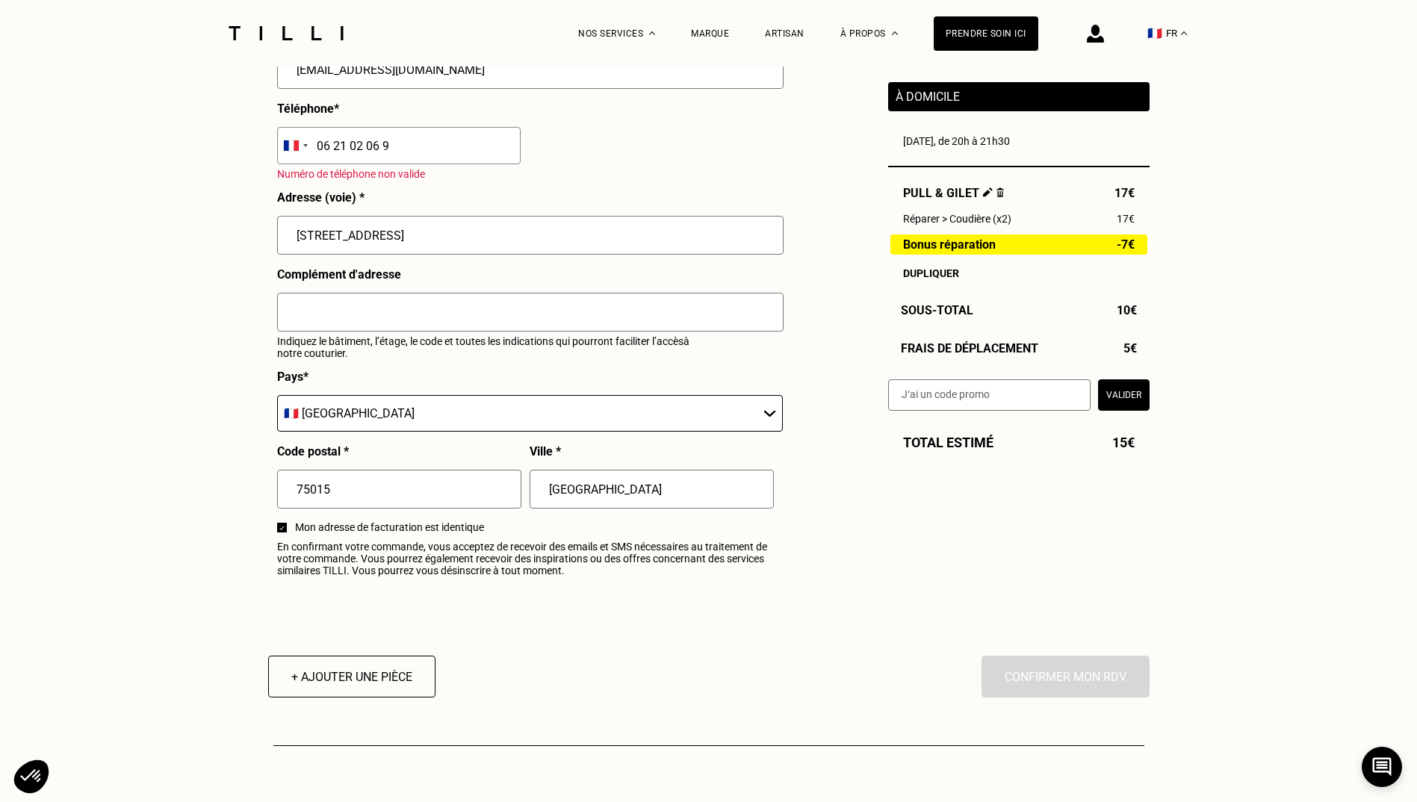
scroll to position [1570, 0]
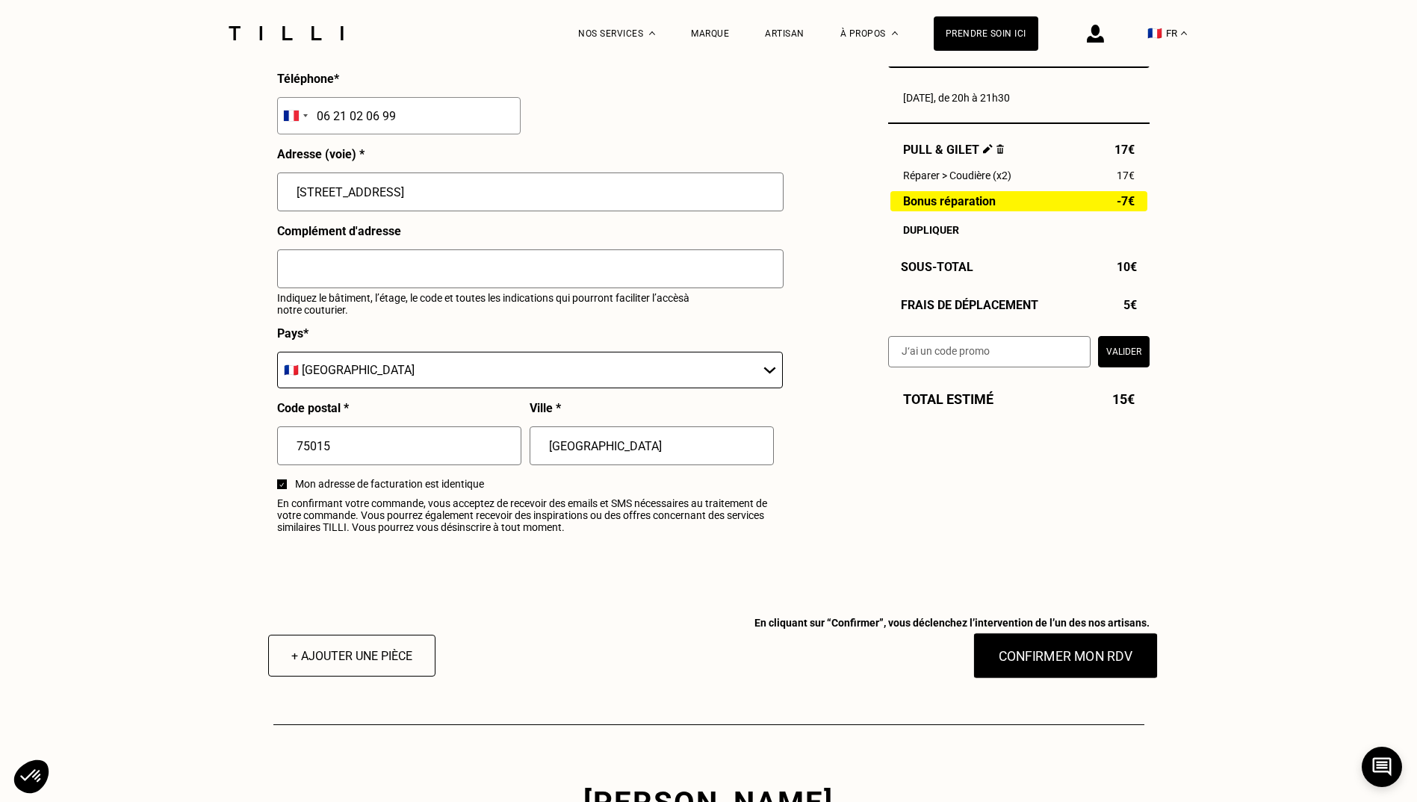
type input "06 21 02 06 99"
click at [1019, 669] on button "Confirmer mon RDV" at bounding box center [1065, 656] width 185 height 46
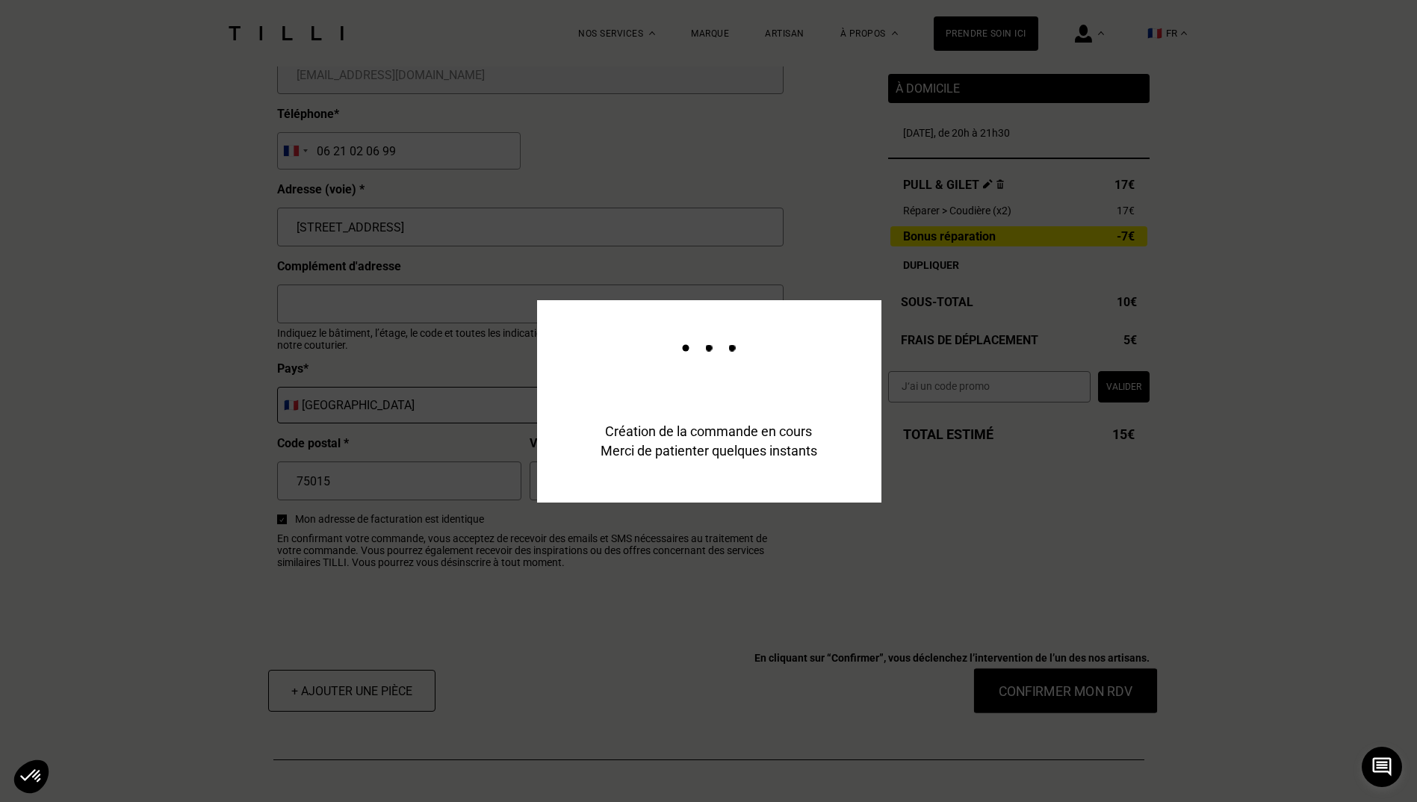
scroll to position [1607, 0]
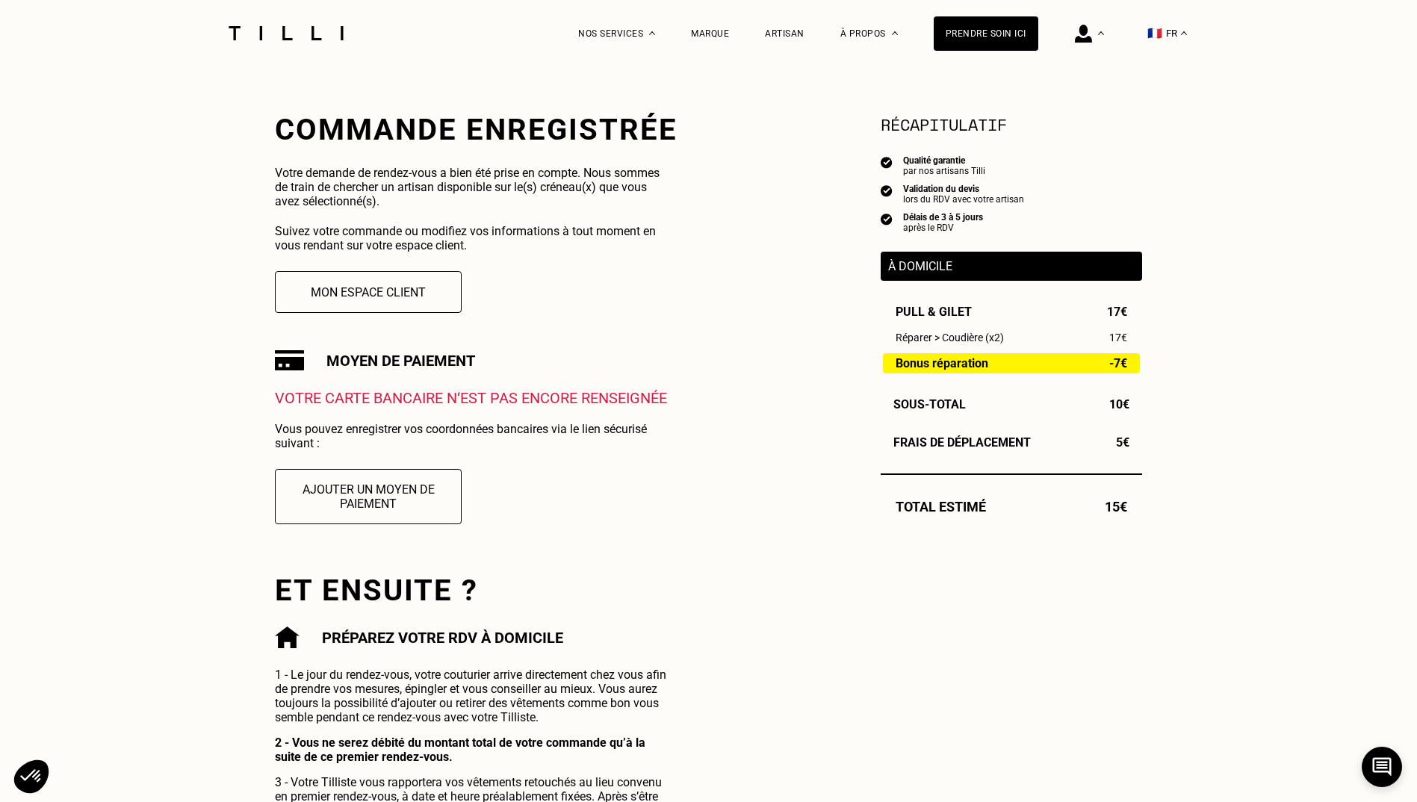
scroll to position [248, 0]
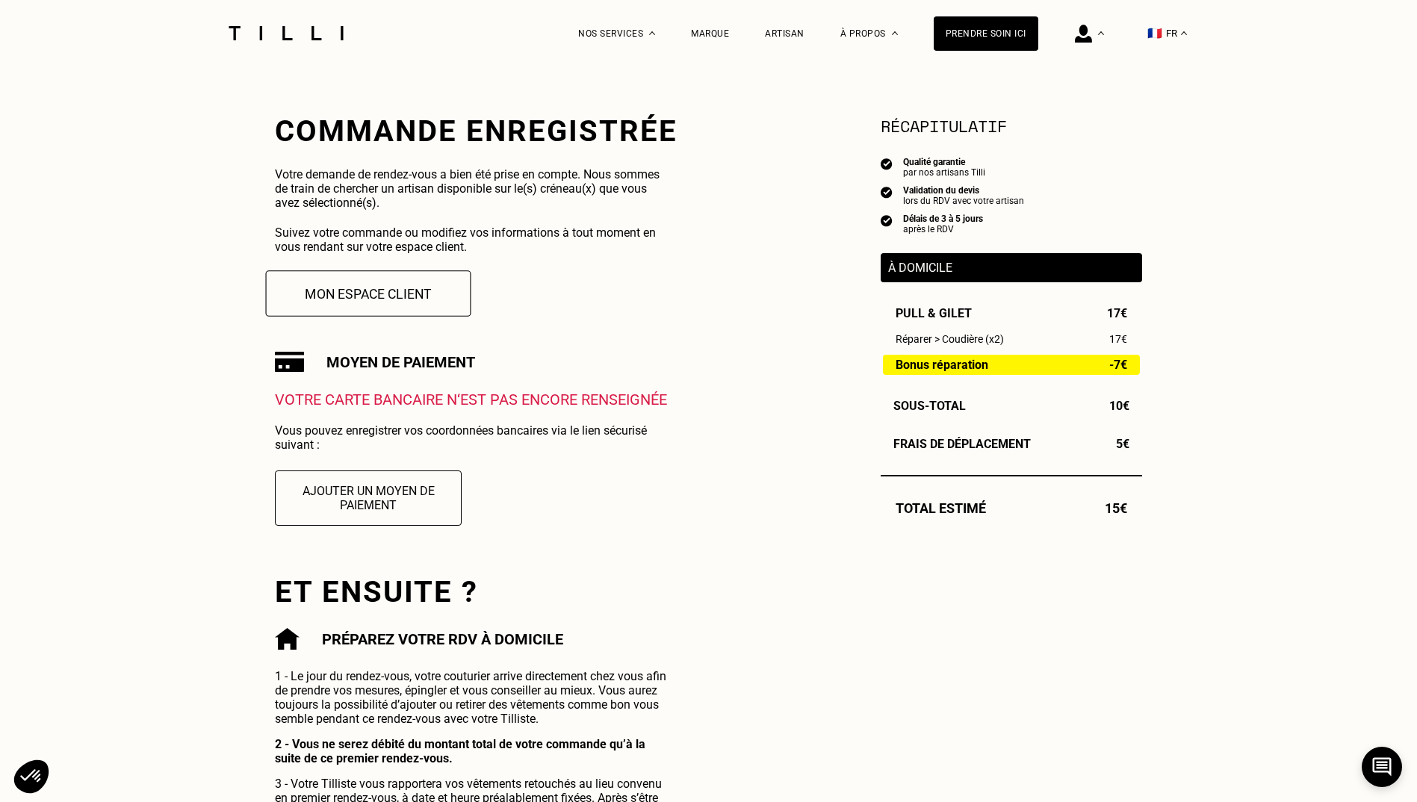
click at [412, 297] on button "Mon espace client" at bounding box center [368, 293] width 205 height 46
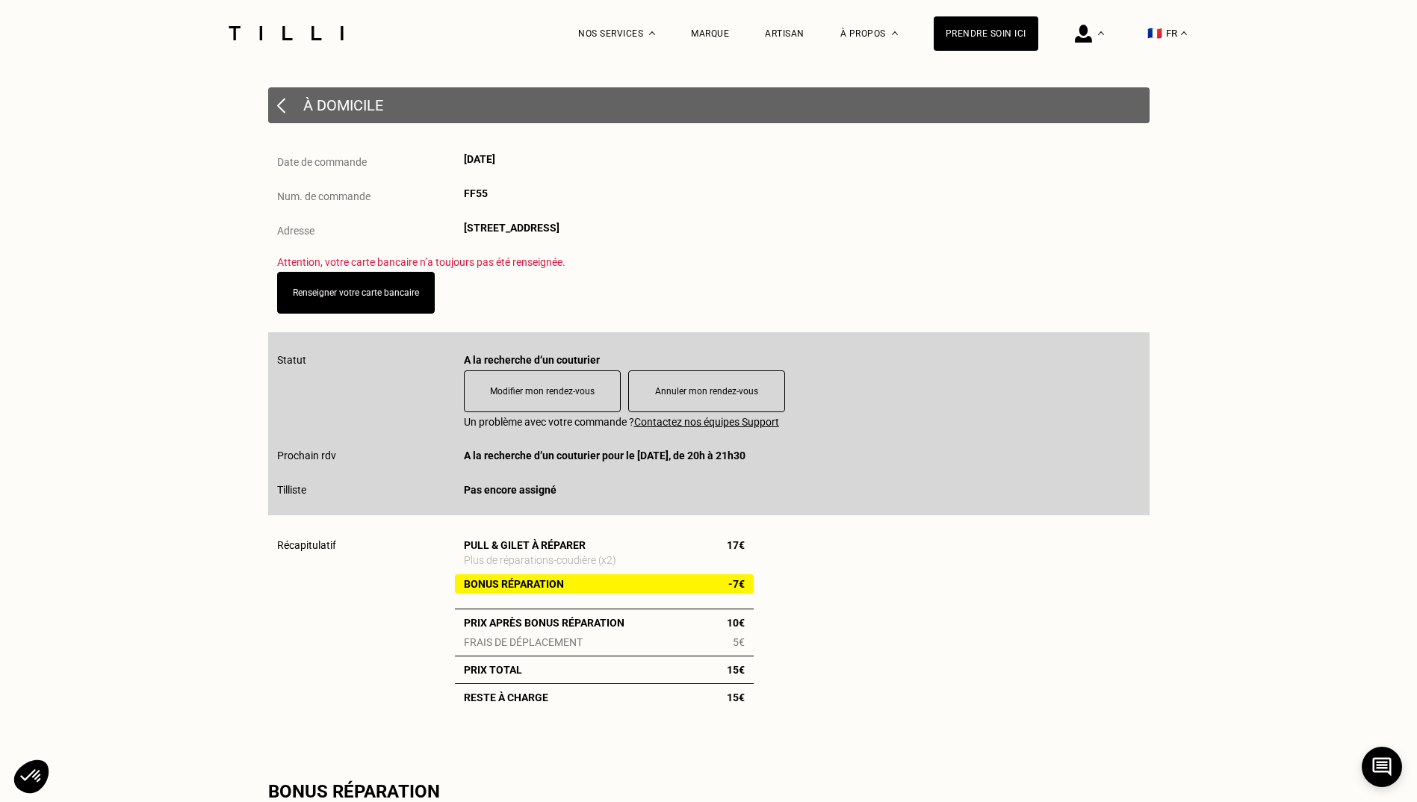
scroll to position [140, 0]
